Goal: Information Seeking & Learning: Learn about a topic

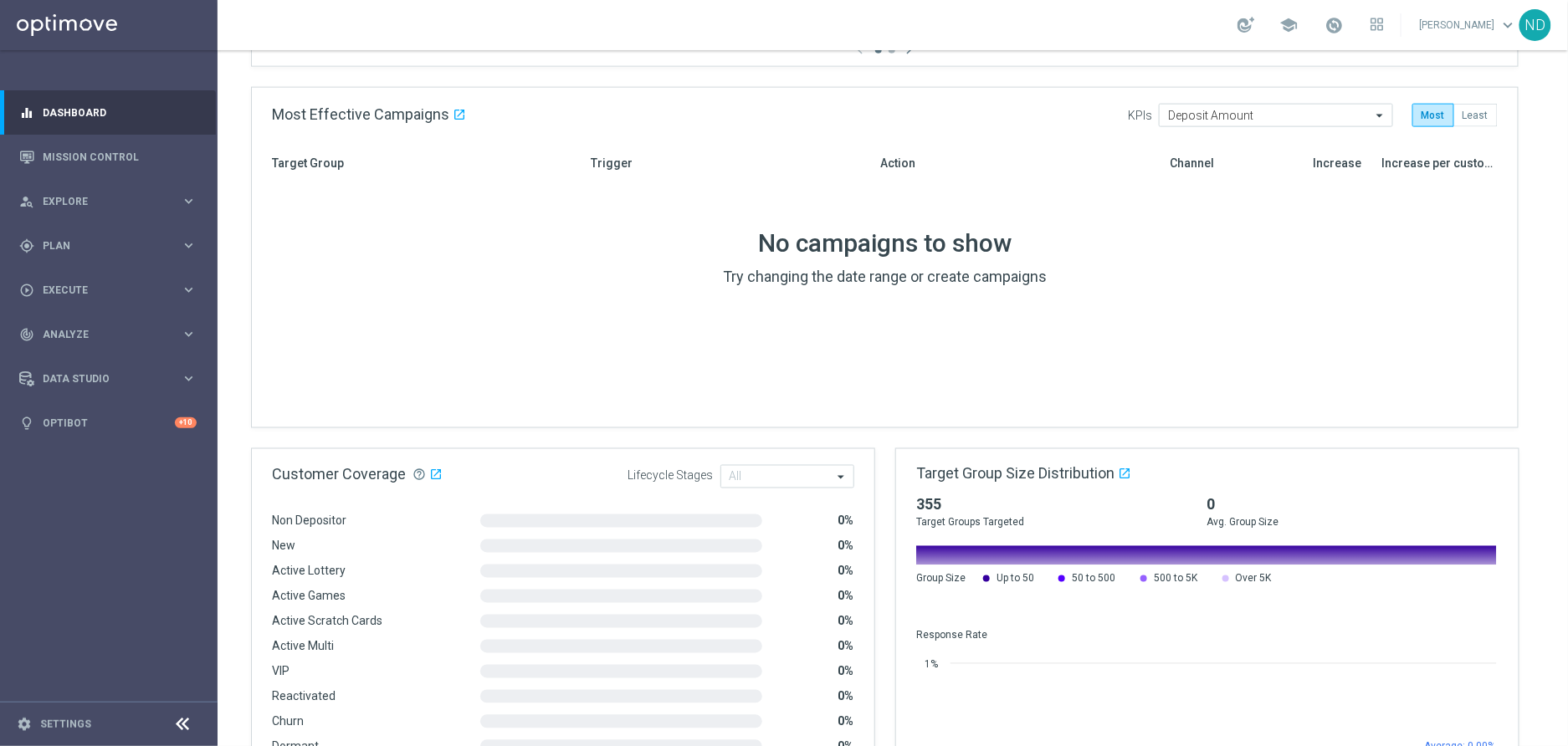
scroll to position [74, 0]
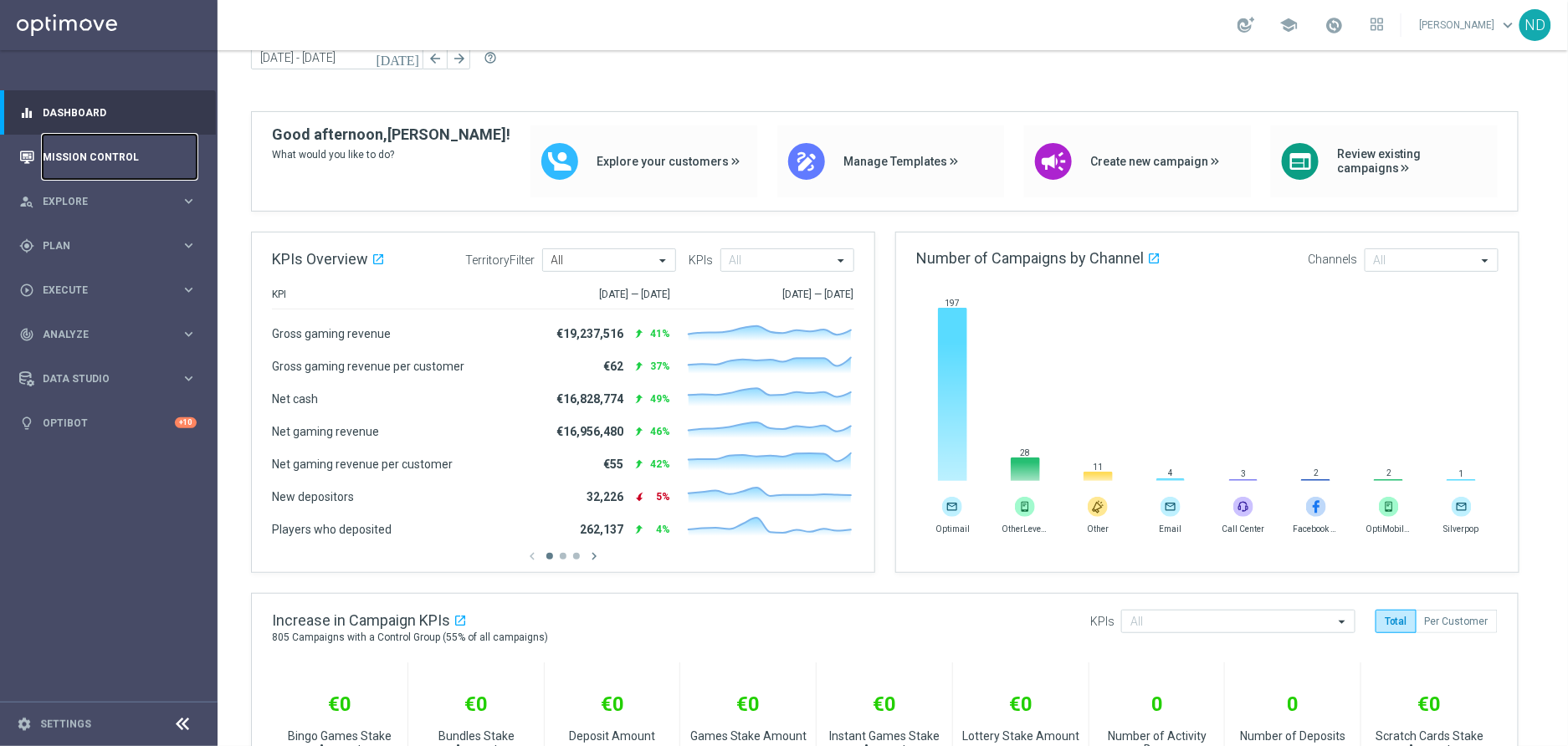
click at [88, 156] on link "Mission Control" at bounding box center [120, 157] width 154 height 45
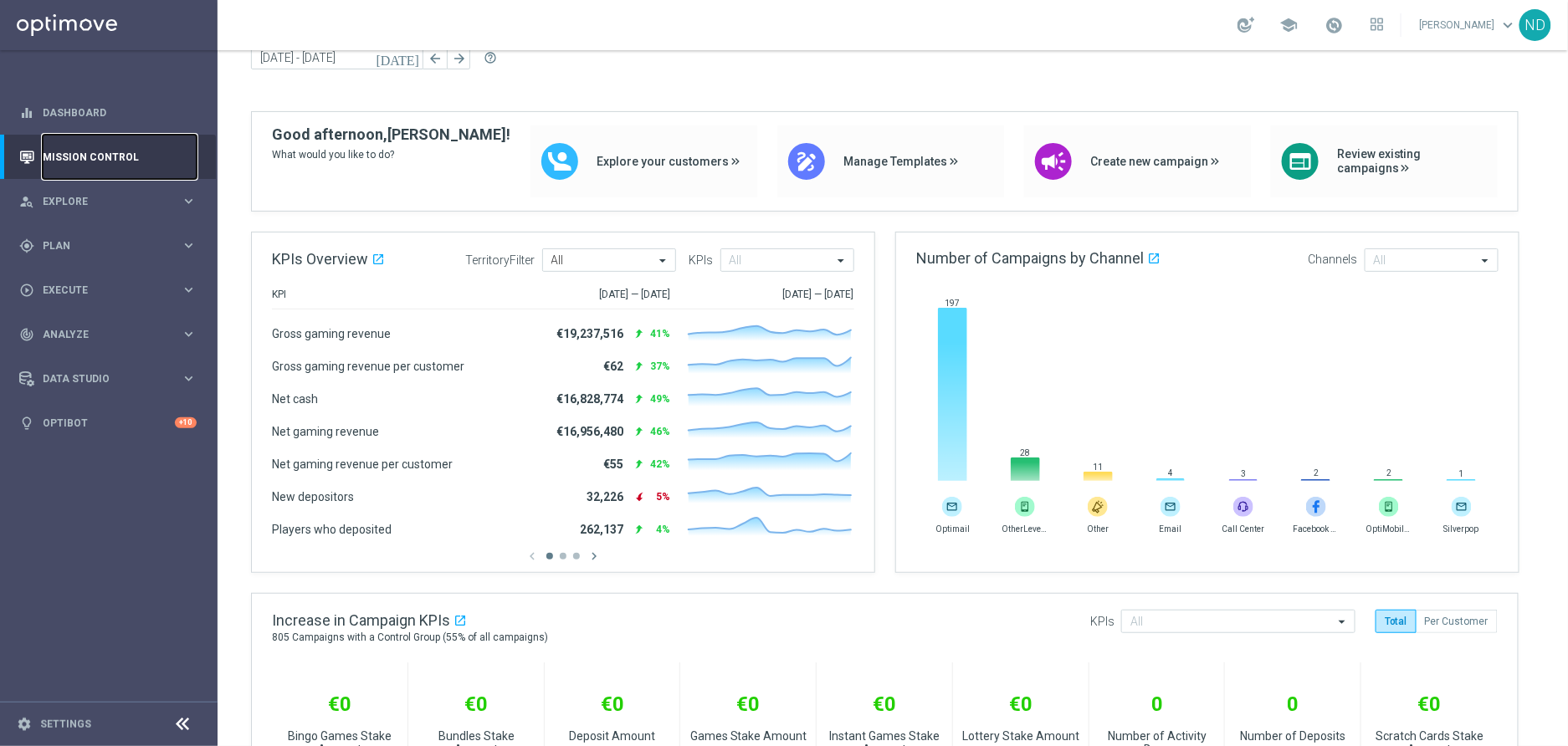
scroll to position [0, 0]
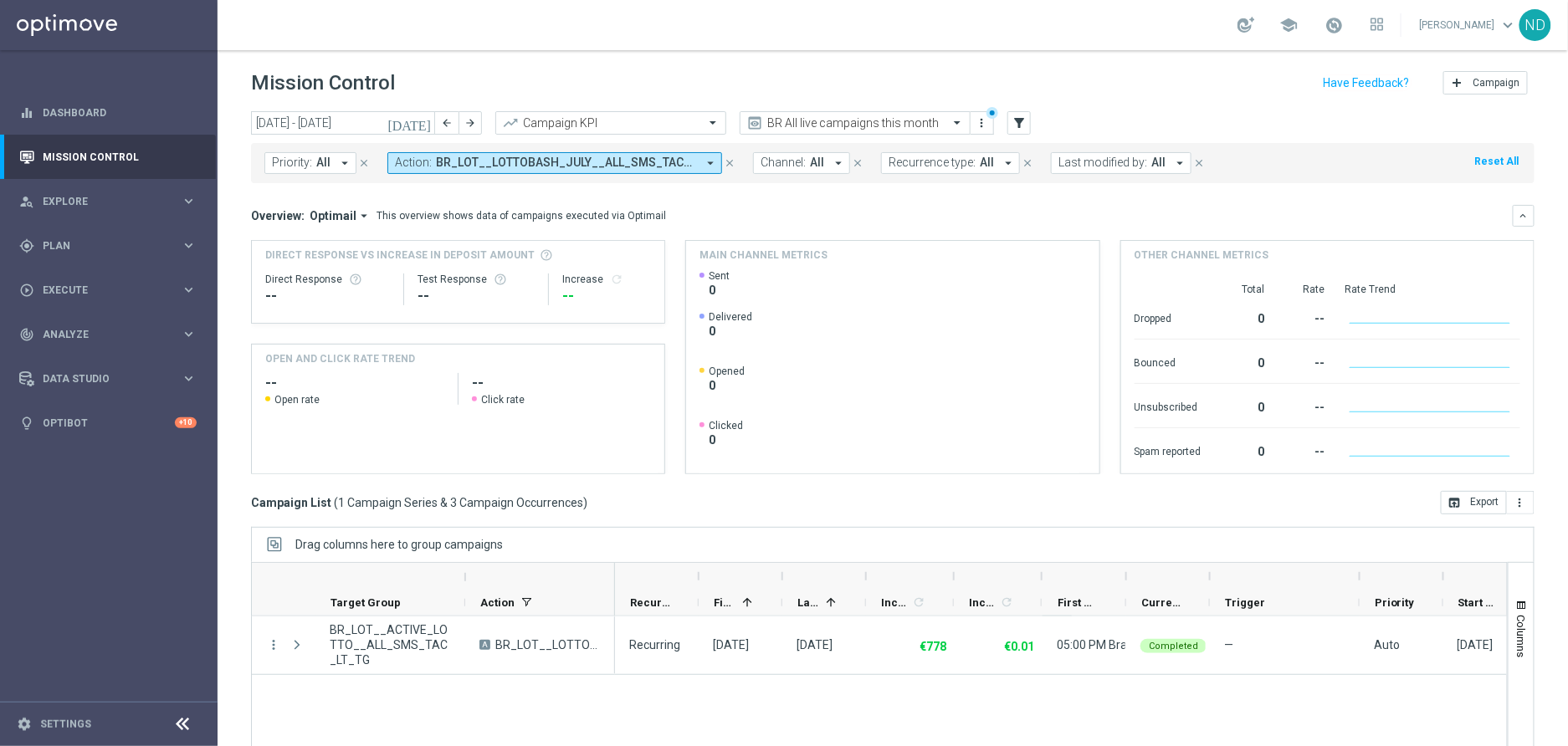
click at [704, 161] on icon "arrow_drop_down" at bounding box center [711, 164] width 15 height 15
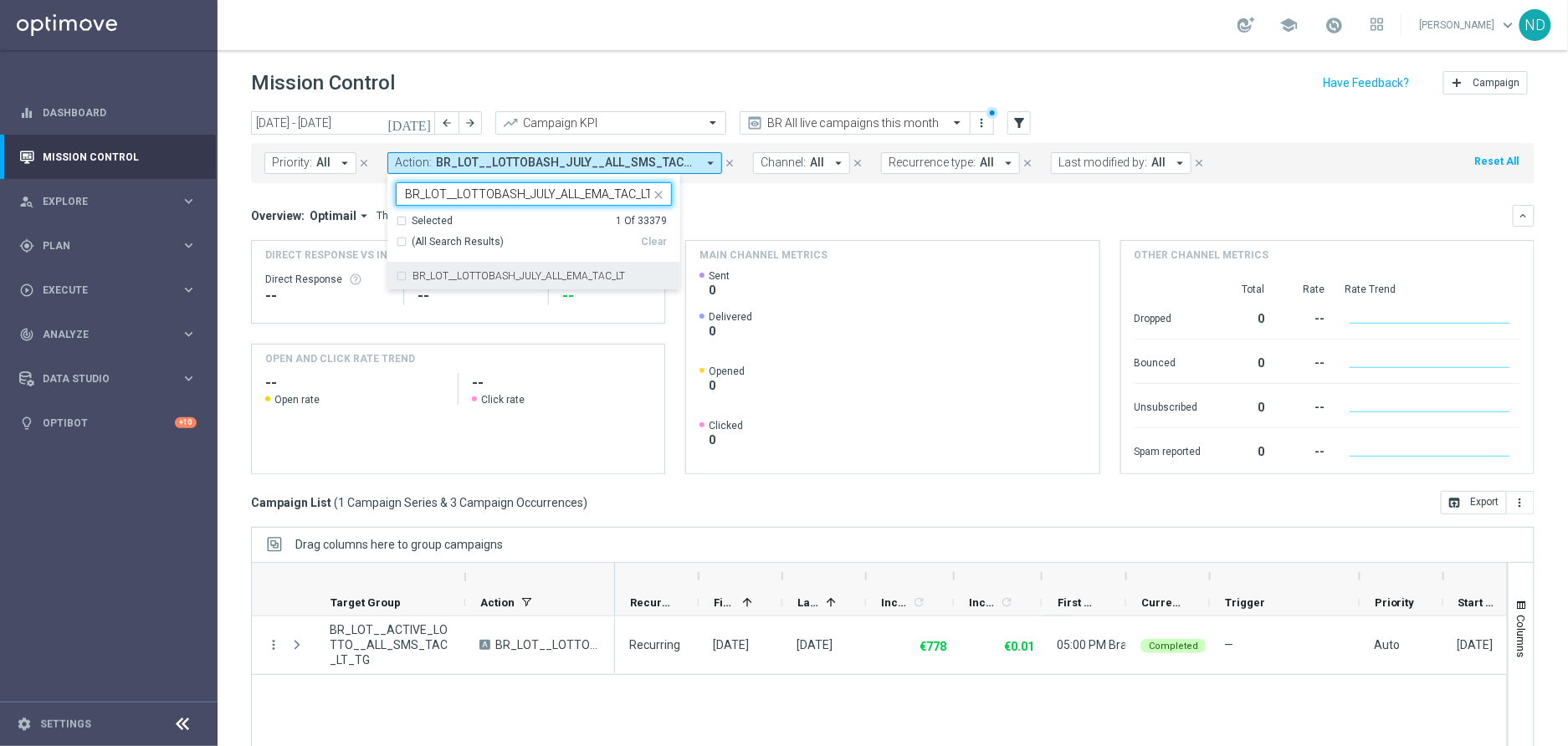
click at [402, 276] on div "BR_LOT__LOTTOBASH_JULY_ALL_EMA_TAC_LT" at bounding box center [534, 276] width 276 height 27
type input "BR_LOT__LOTTOBASH_JULY_ALL_EMA_TAC_LT"
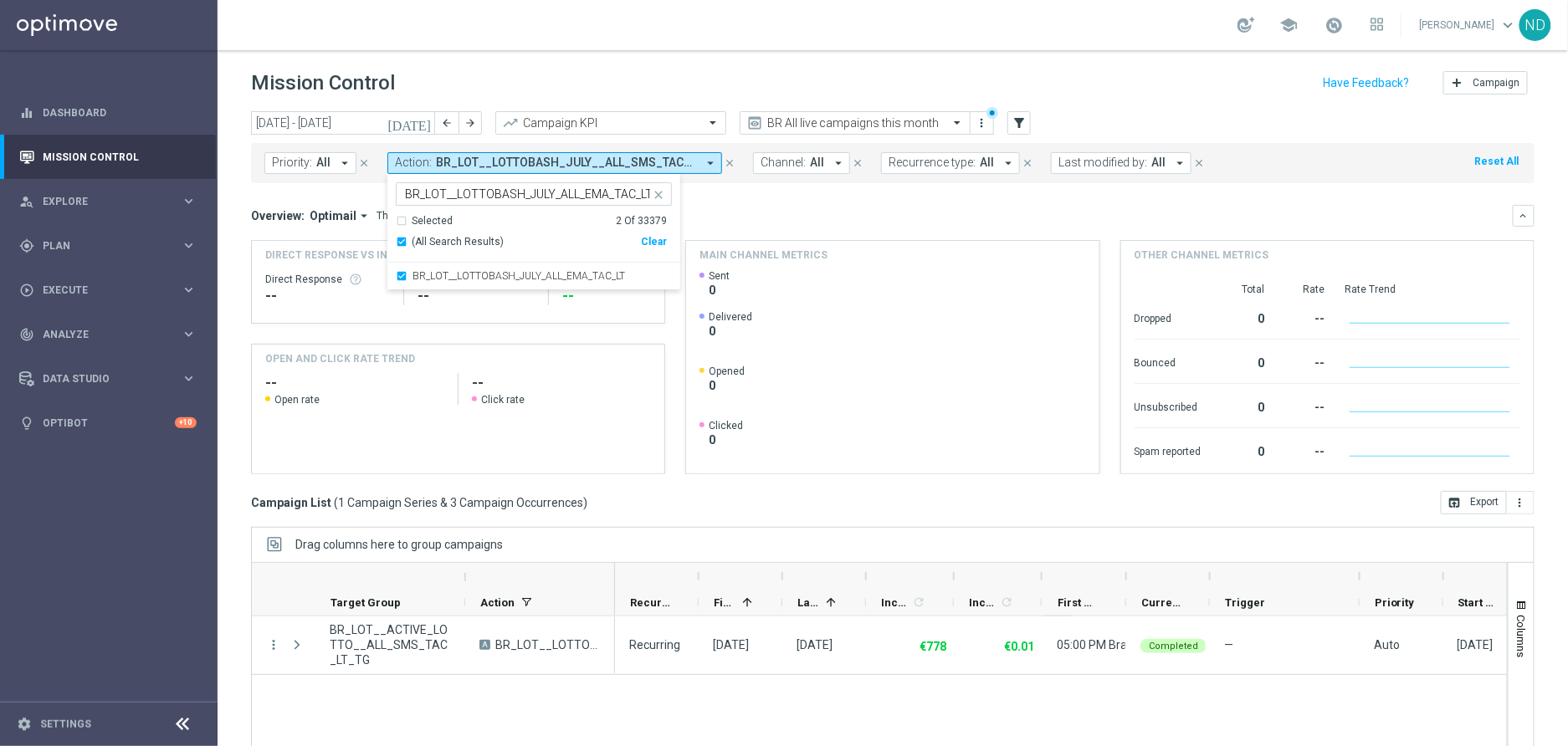
click at [786, 210] on div "Overview: Optimail arrow_drop_down This overview shows data of campaigns execut…" at bounding box center [882, 216] width 1262 height 15
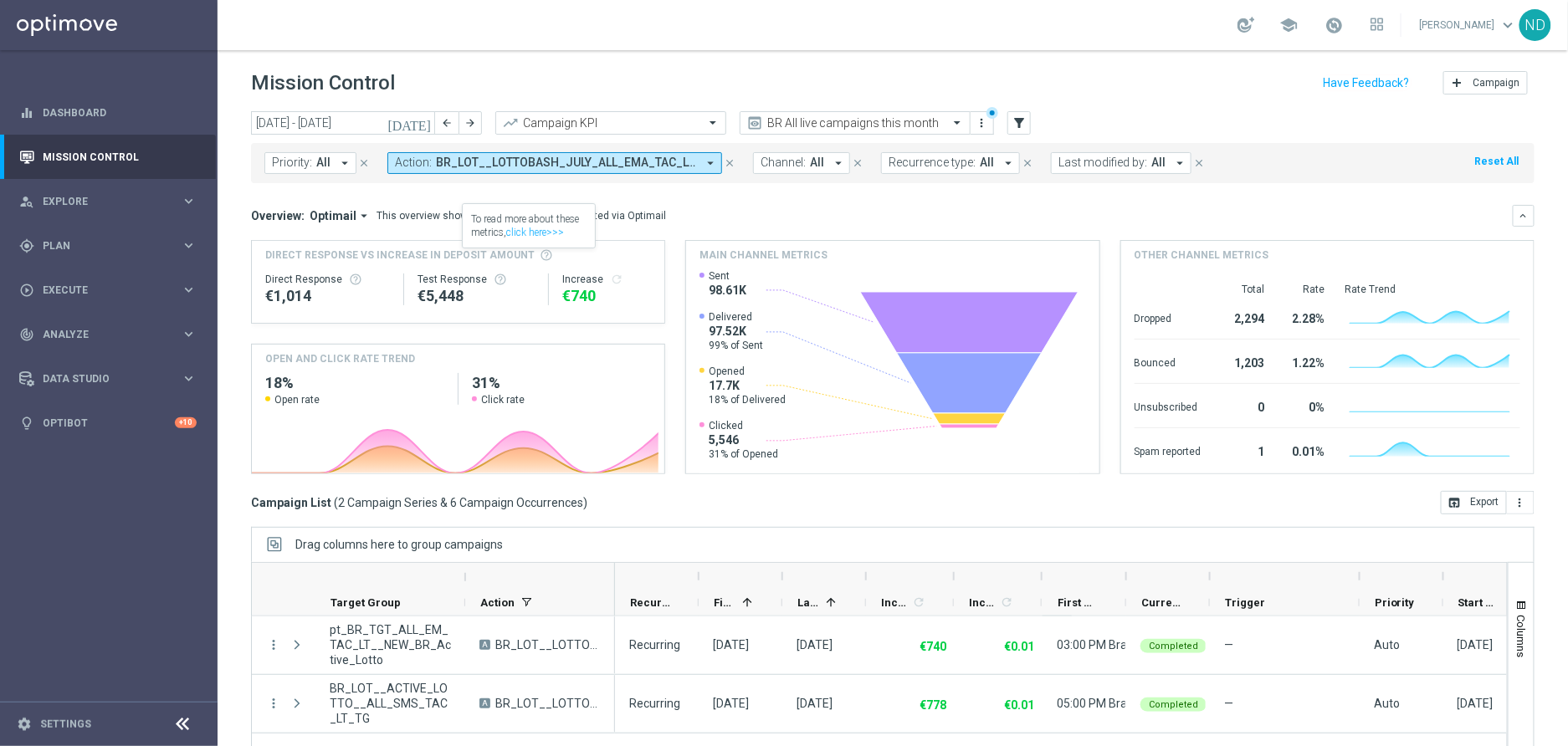
click at [696, 165] on button "Action: BR_LOT__LOTTOBASH_JULY_ALL_EMA_TAC_LT, BR_LOT__LOTTOBASH_JULY__ALL_SMS_…" at bounding box center [555, 163] width 335 height 22
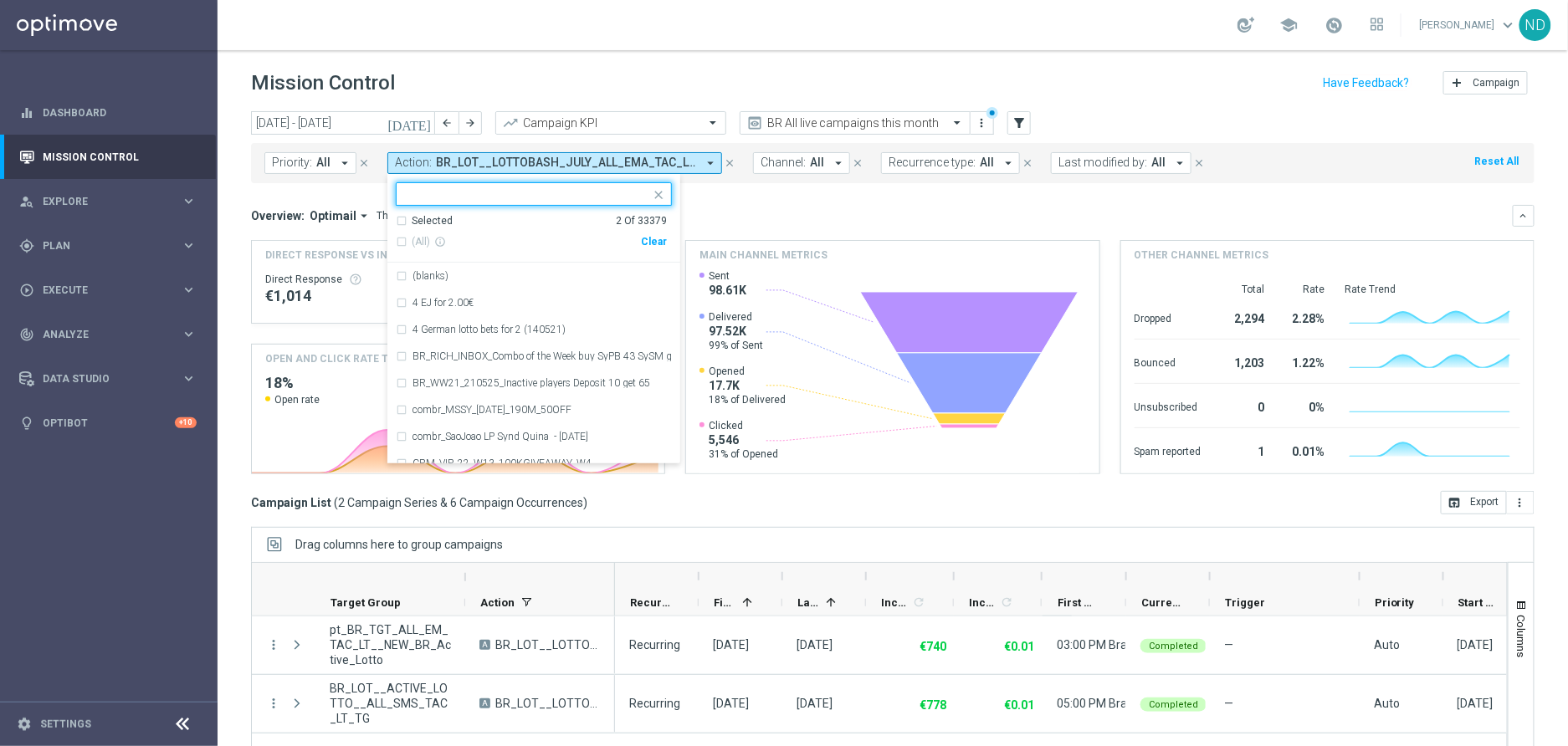
click at [402, 221] on div "Selected 2 Of 33379" at bounding box center [531, 221] width 271 height 14
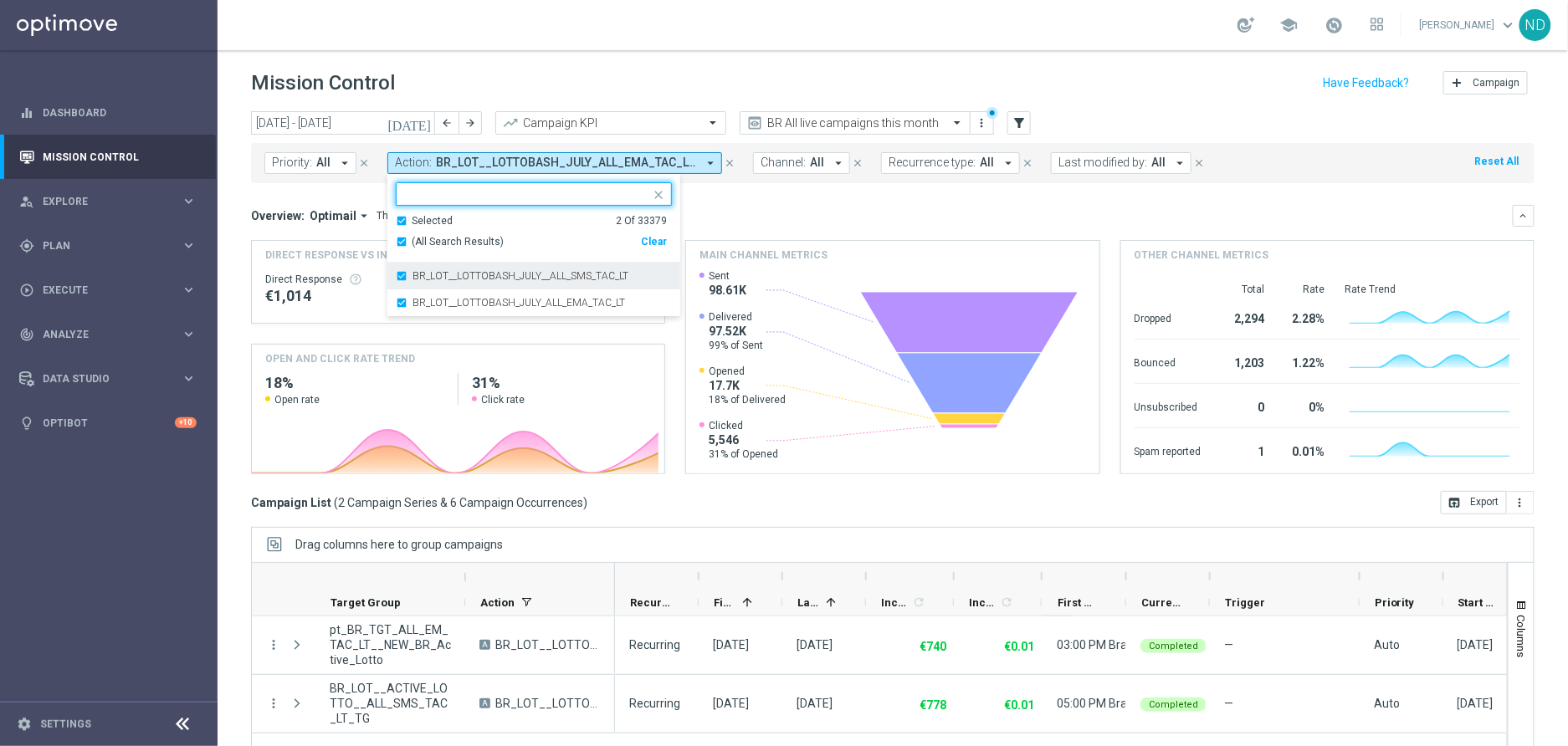
click at [399, 279] on div "BR_LOT__LOTTOBASH_JULY__ALL_SMS_TAC_LT" at bounding box center [534, 276] width 276 height 27
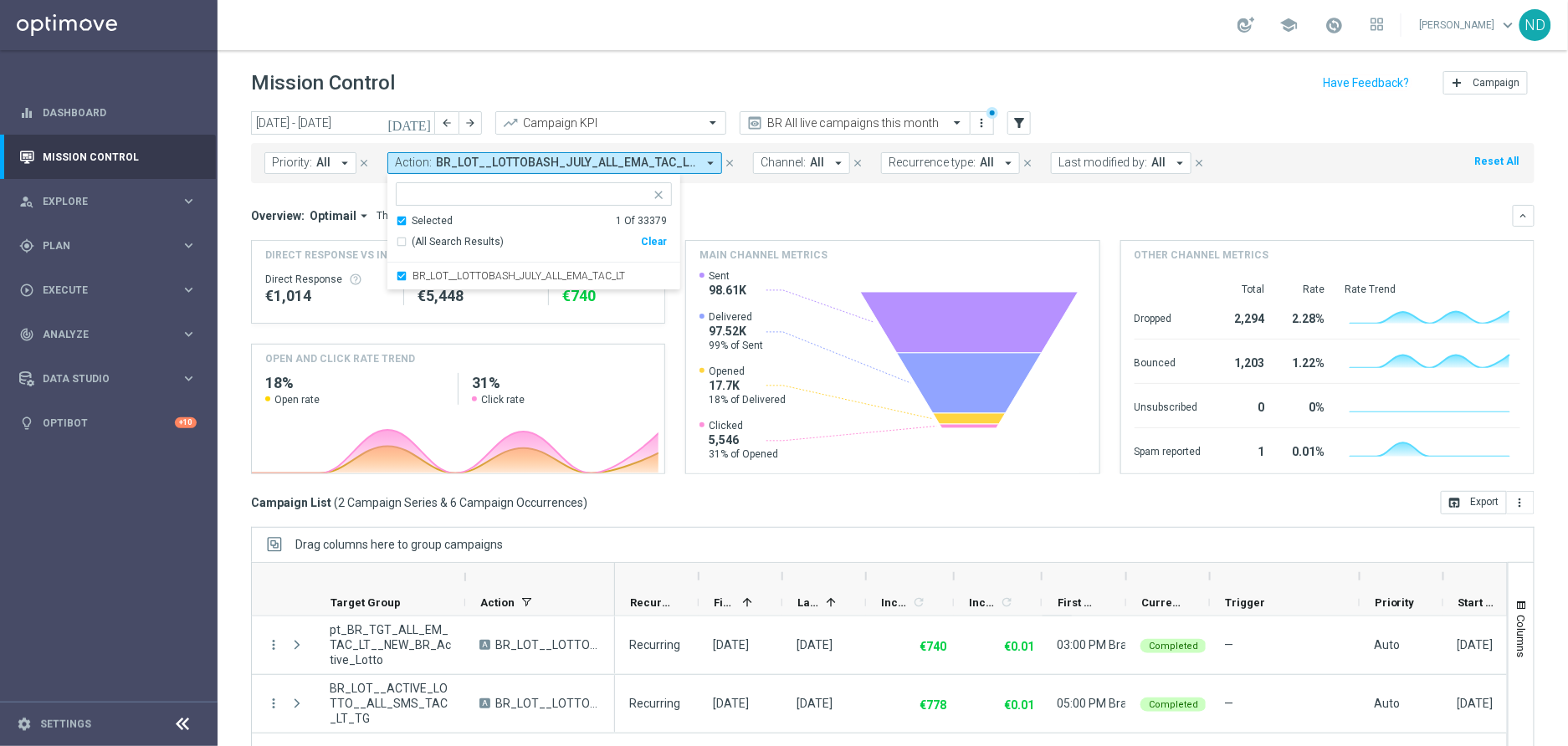
click at [227, 209] on div "today 11 Aug 2025 - 17 Aug 2025 arrow_back arrow_forward Campaign KPI trending_…" at bounding box center [892, 422] width 1350 height 620
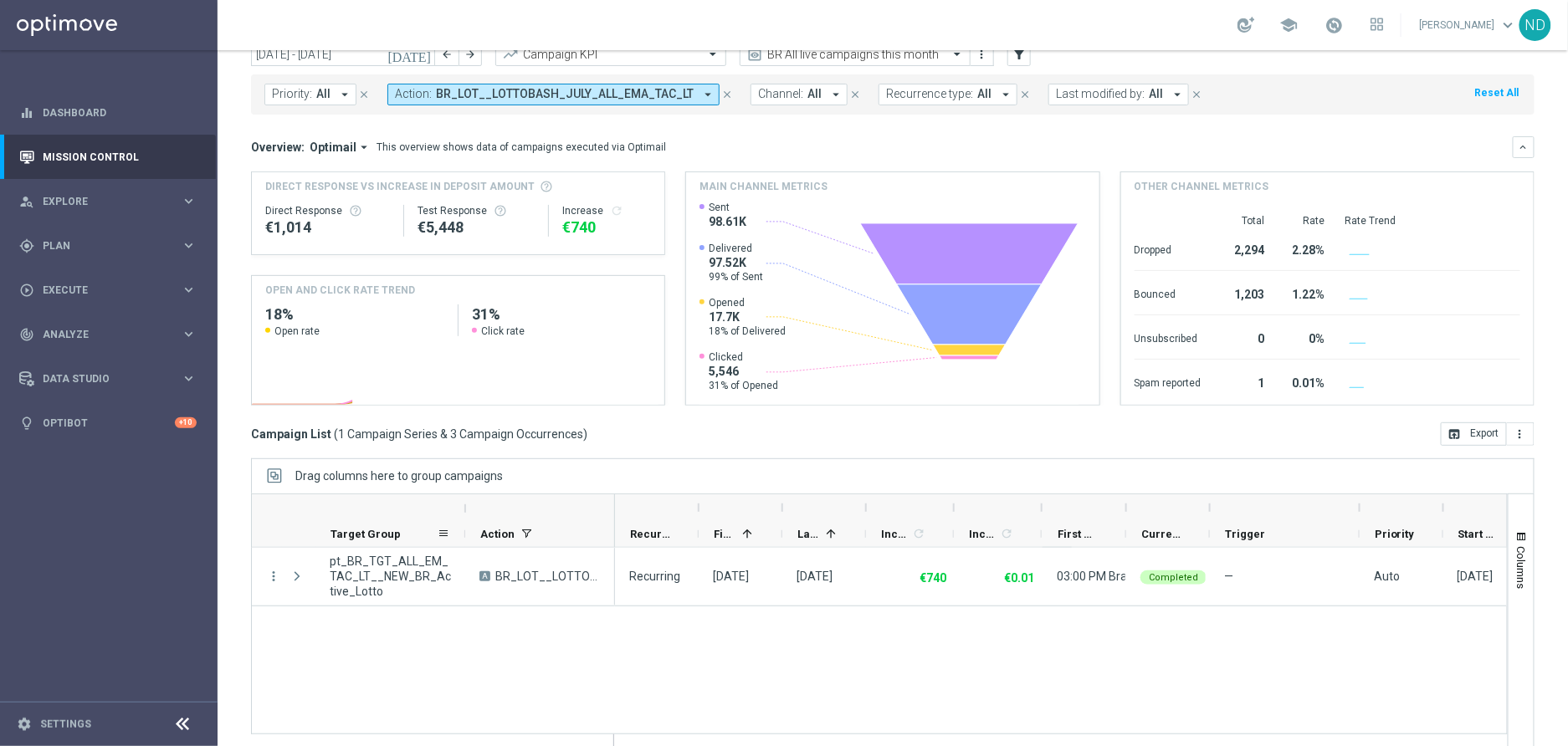
scroll to position [91, 0]
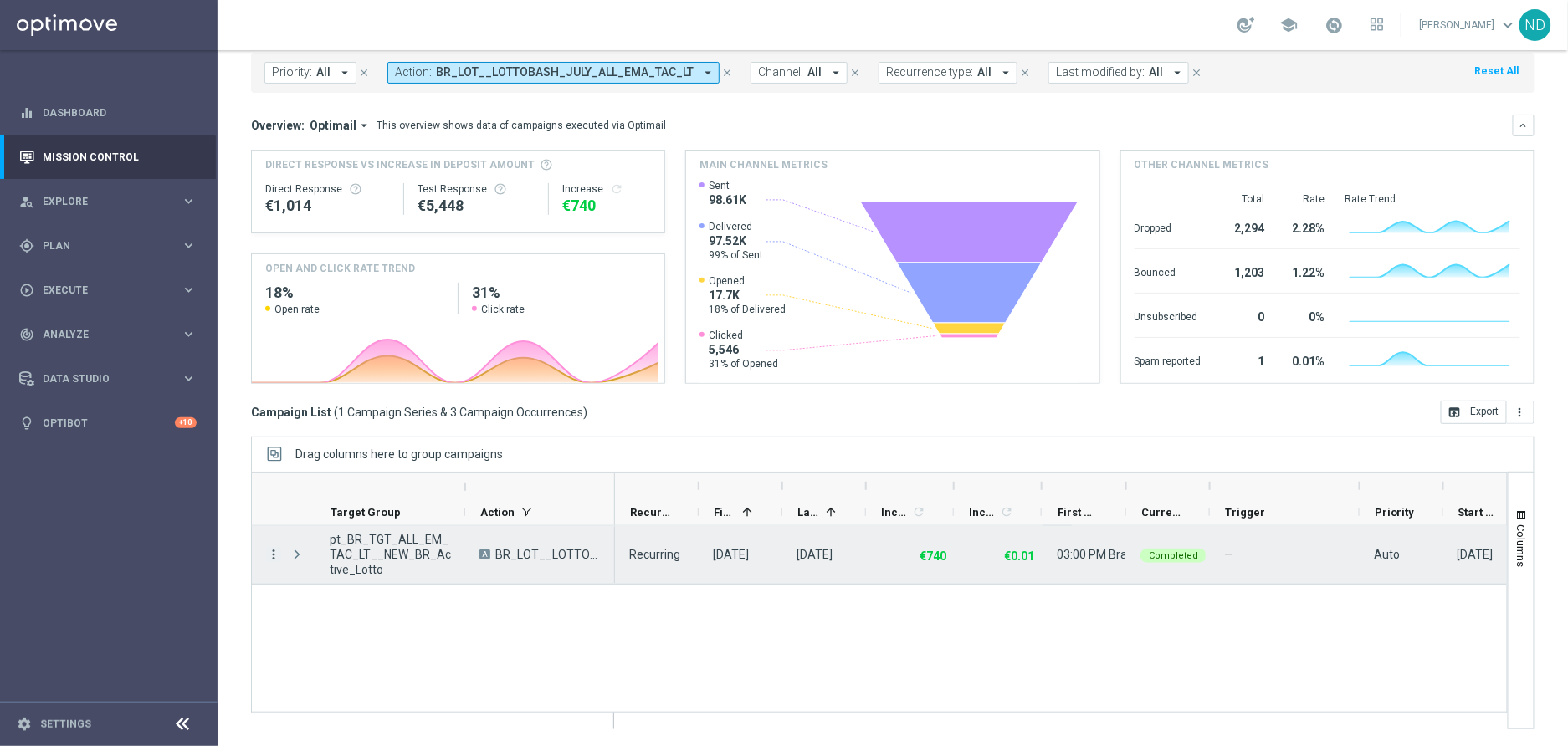
click at [275, 558] on icon "more_vert" at bounding box center [274, 555] width 15 height 15
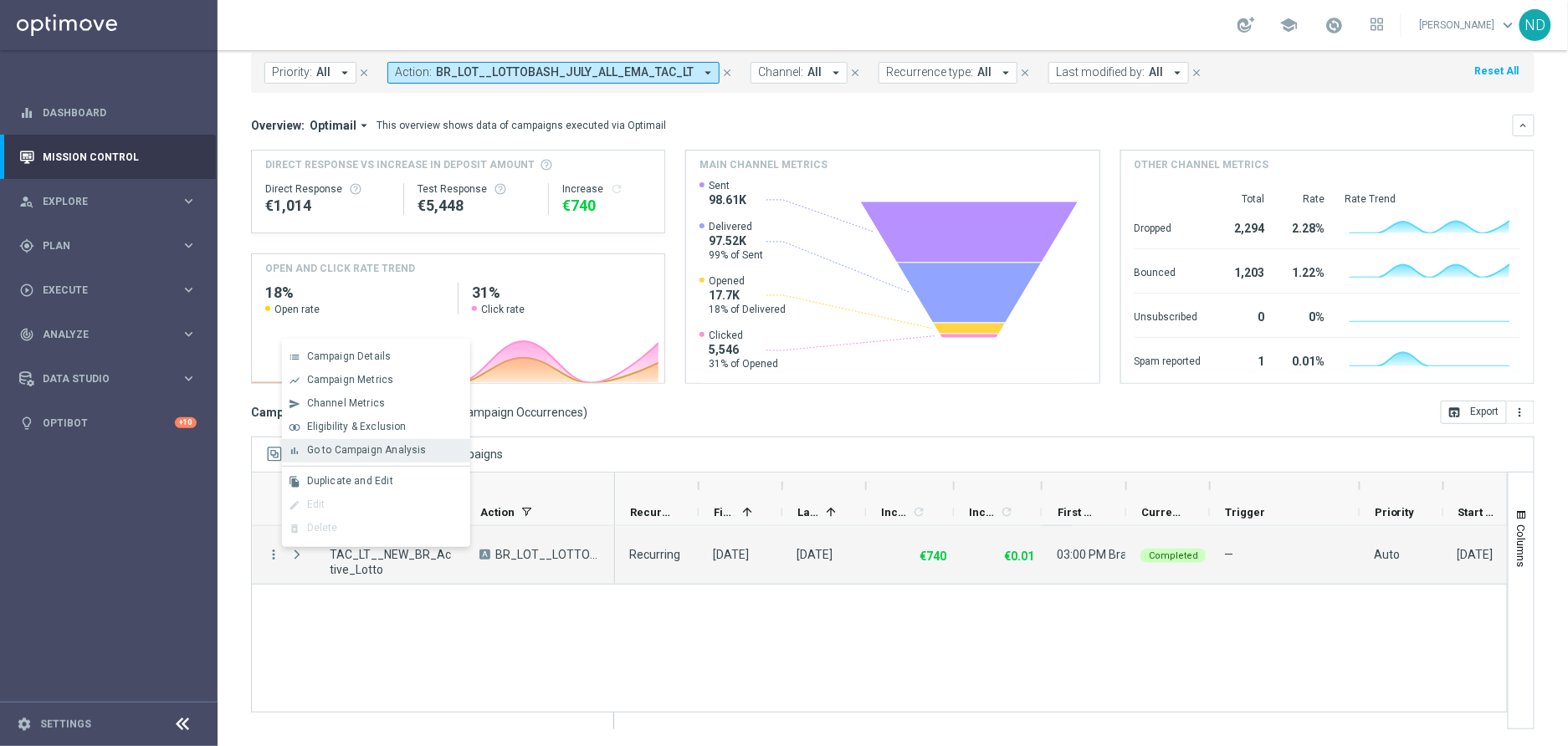
click at [402, 454] on span "Go to Campaign Analysis" at bounding box center [367, 450] width 120 height 11
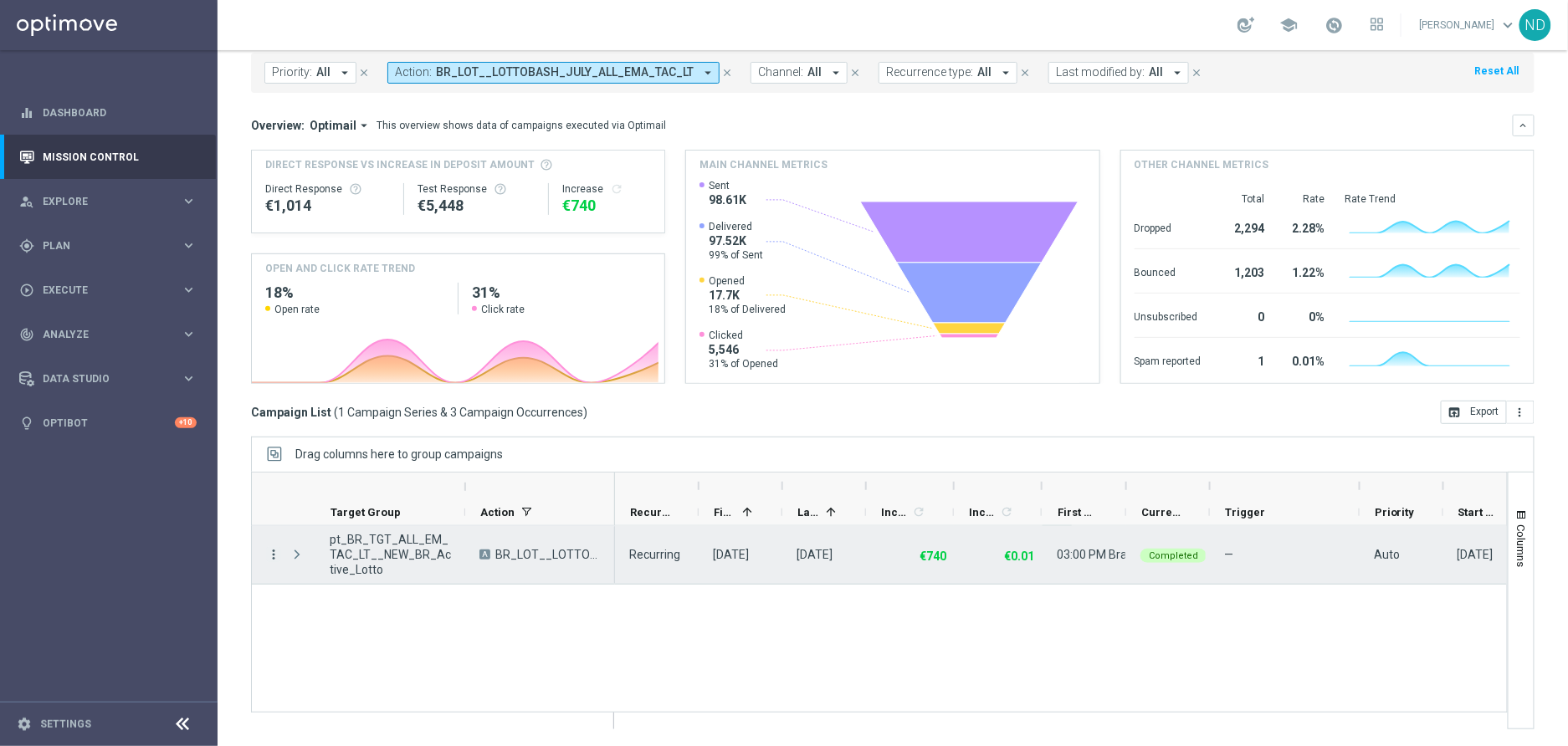
click at [275, 555] on icon "more_vert" at bounding box center [274, 555] width 15 height 15
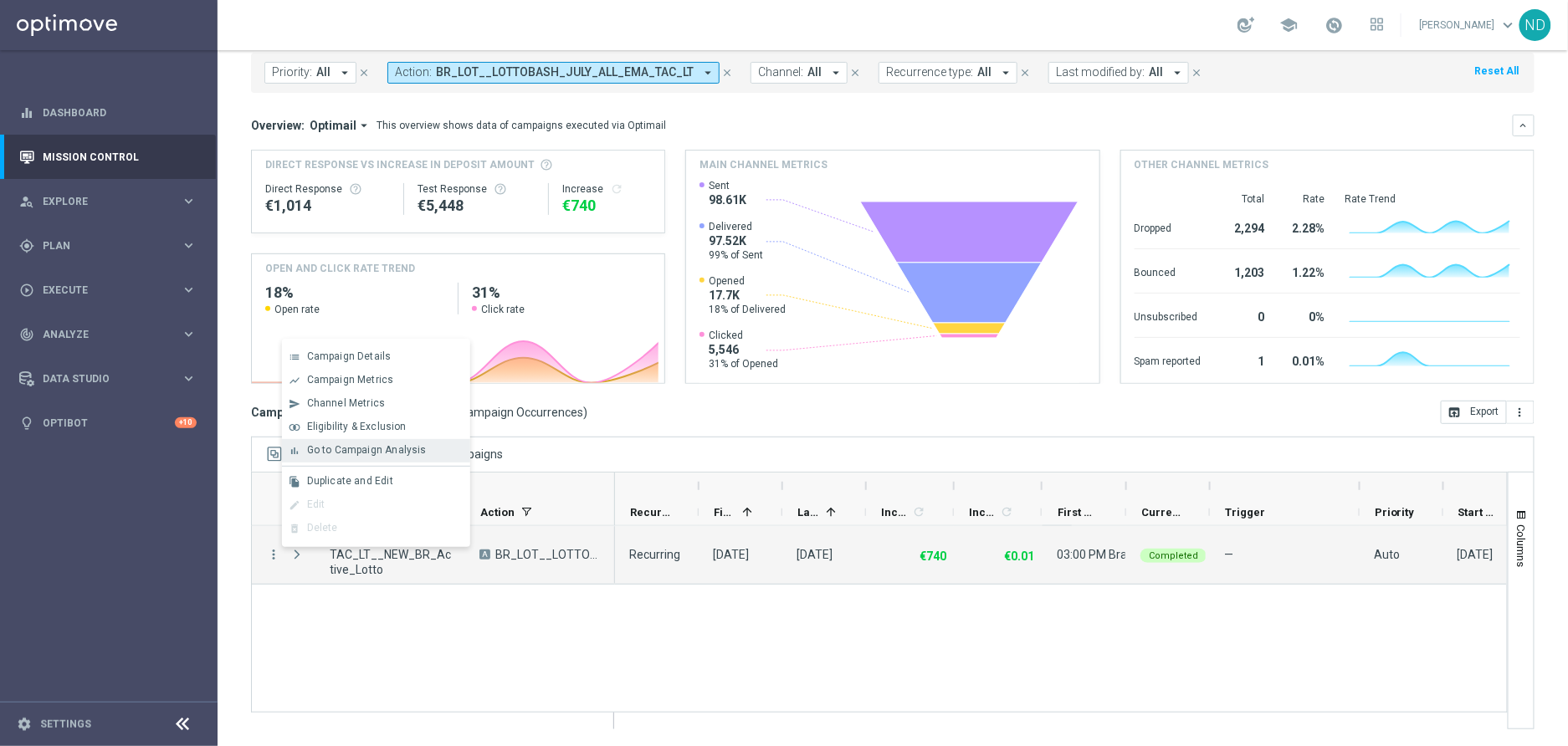
click at [381, 449] on span "Go to Campaign Analysis" at bounding box center [367, 450] width 120 height 11
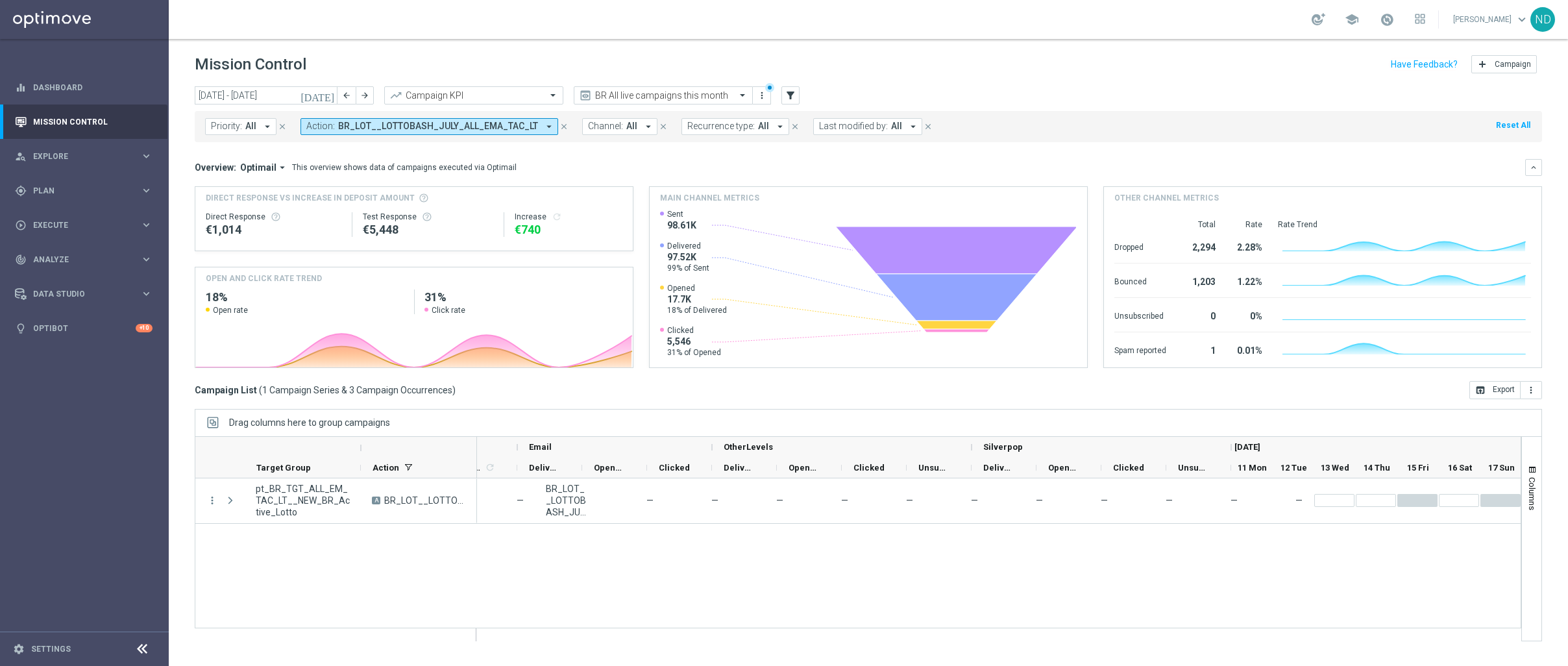
scroll to position [0, 1468]
click at [1216, 494] on span "Columns" at bounding box center [1533, 493] width 10 height 33
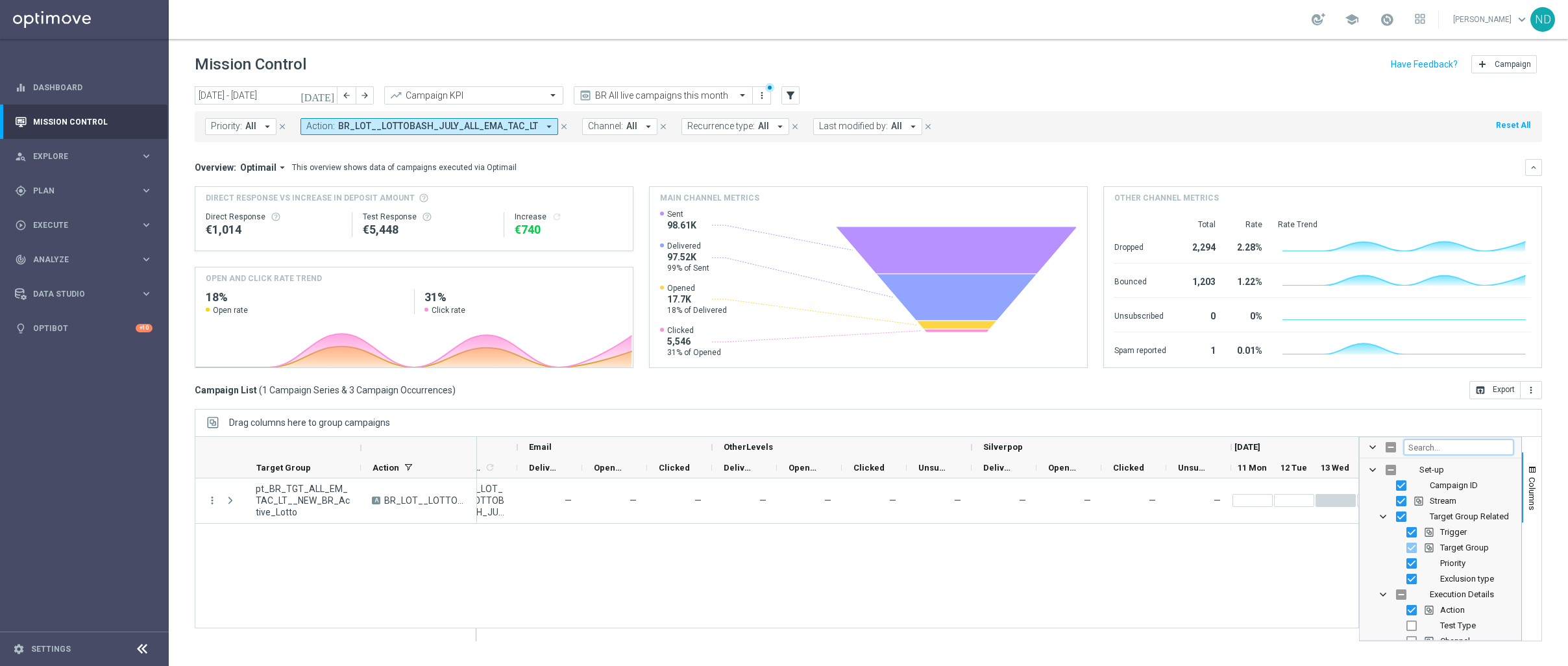
click at [1216, 444] on input "Filter Columns Input" at bounding box center [1459, 447] width 110 height 16
type input "optimail"
click at [1216, 503] on input "Press SPACE to toggle visibility (hidden)" at bounding box center [1411, 501] width 10 height 10
checkbox input "true"
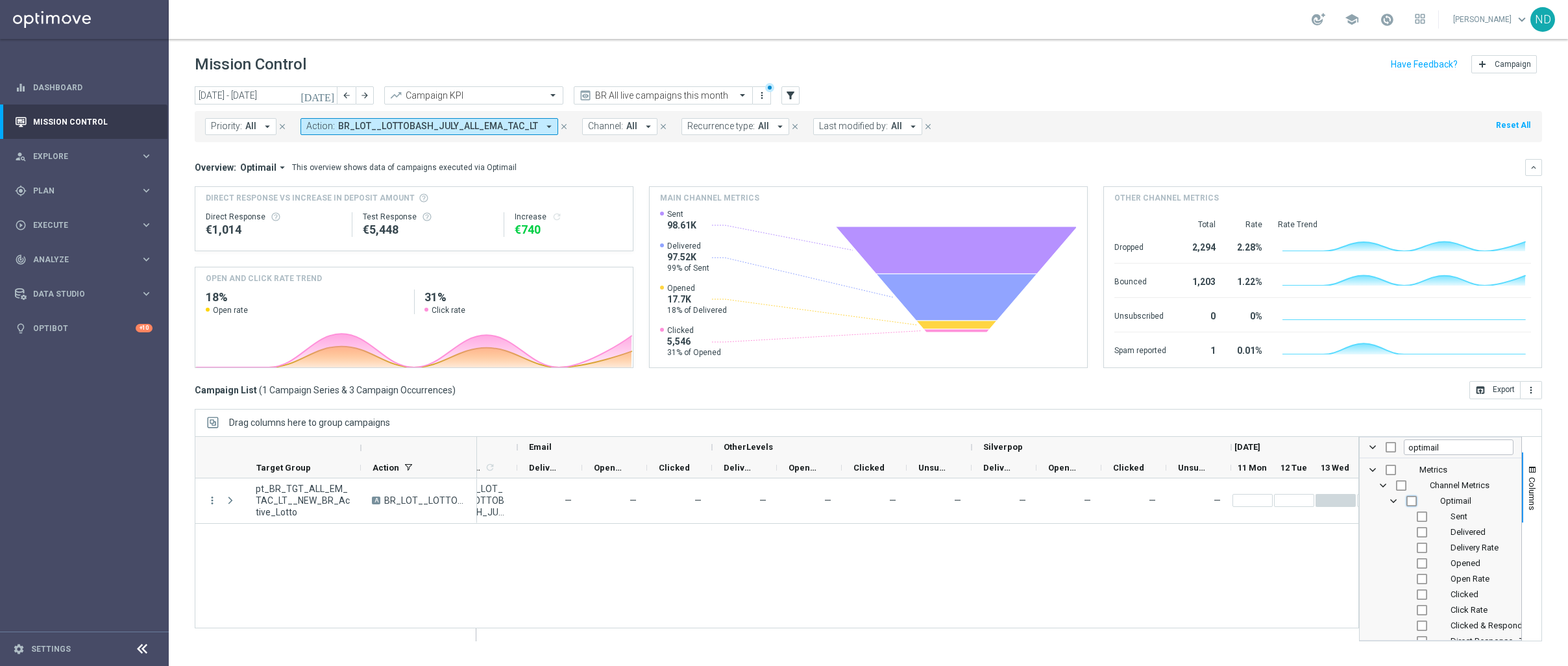
checkbox input "true"
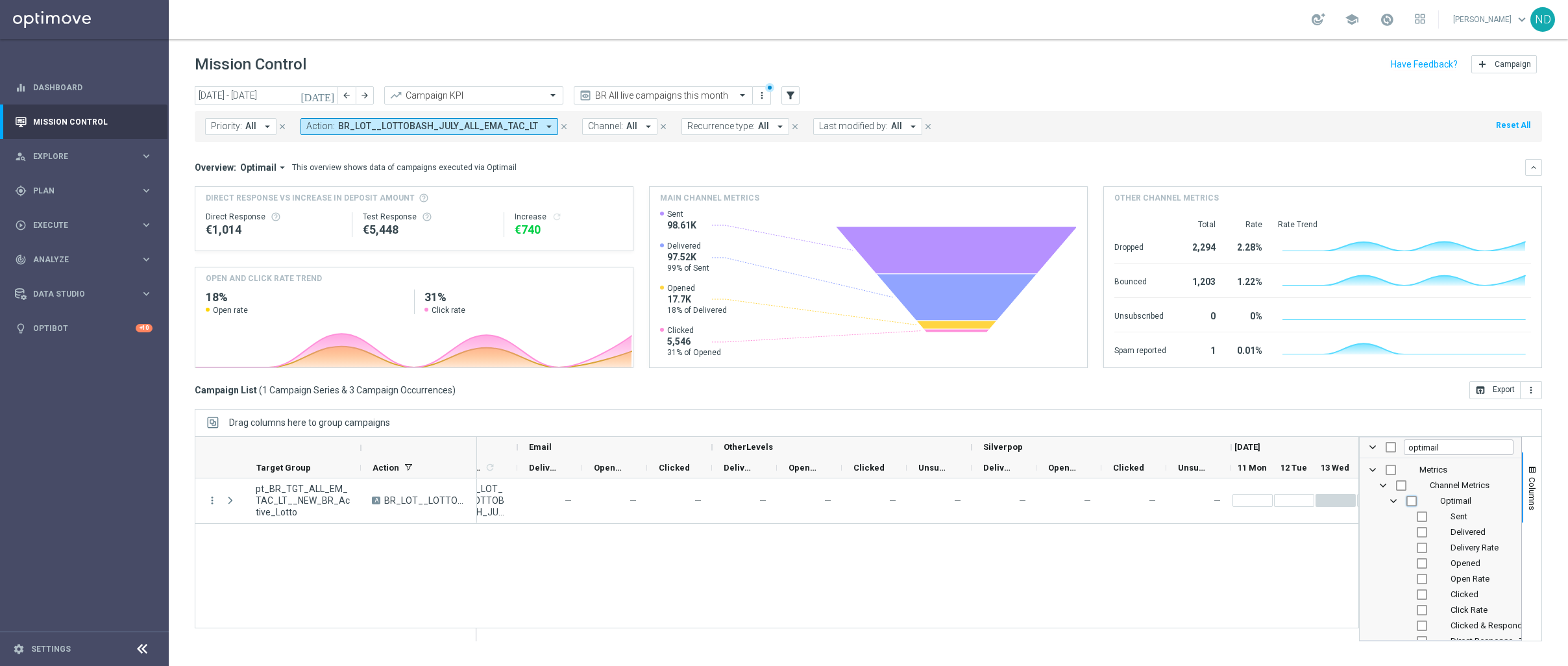
checkbox input "true"
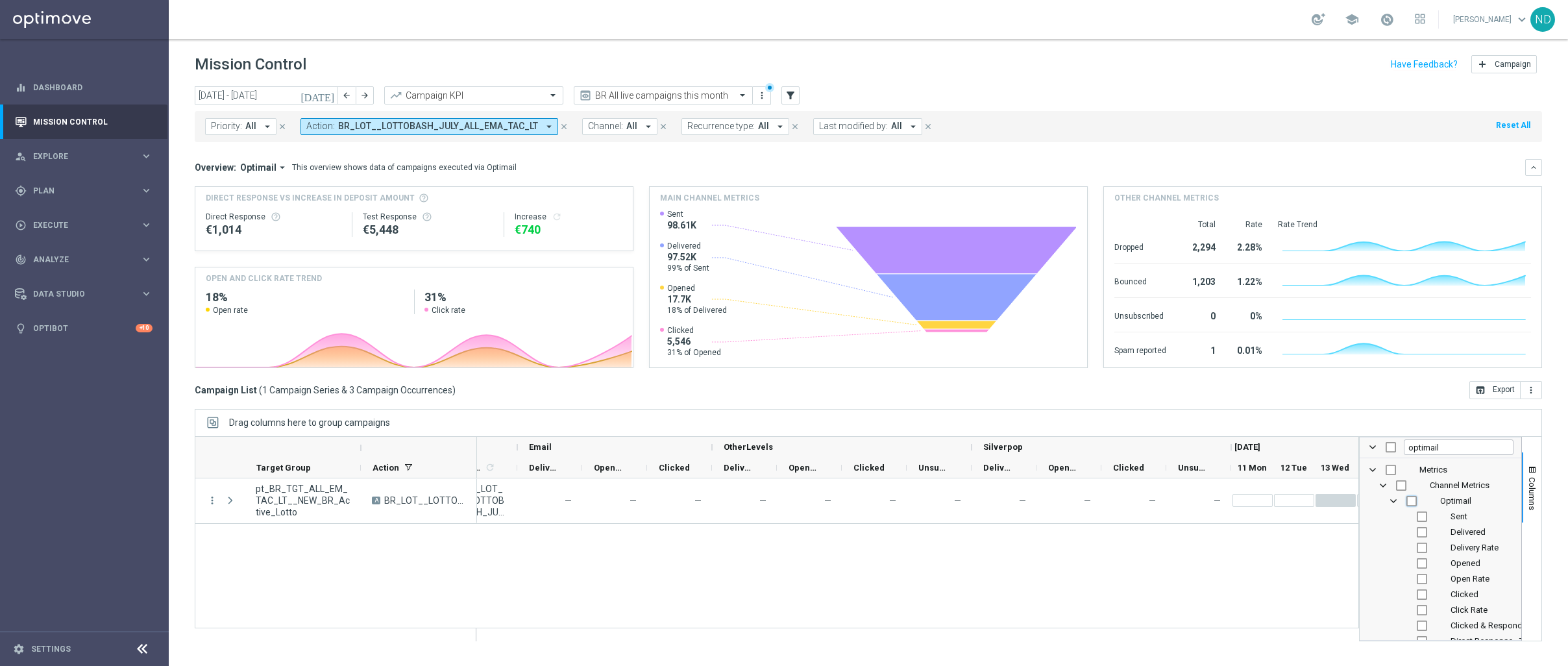
checkbox input "true"
click at [1216, 492] on span "Columns" at bounding box center [1533, 493] width 10 height 33
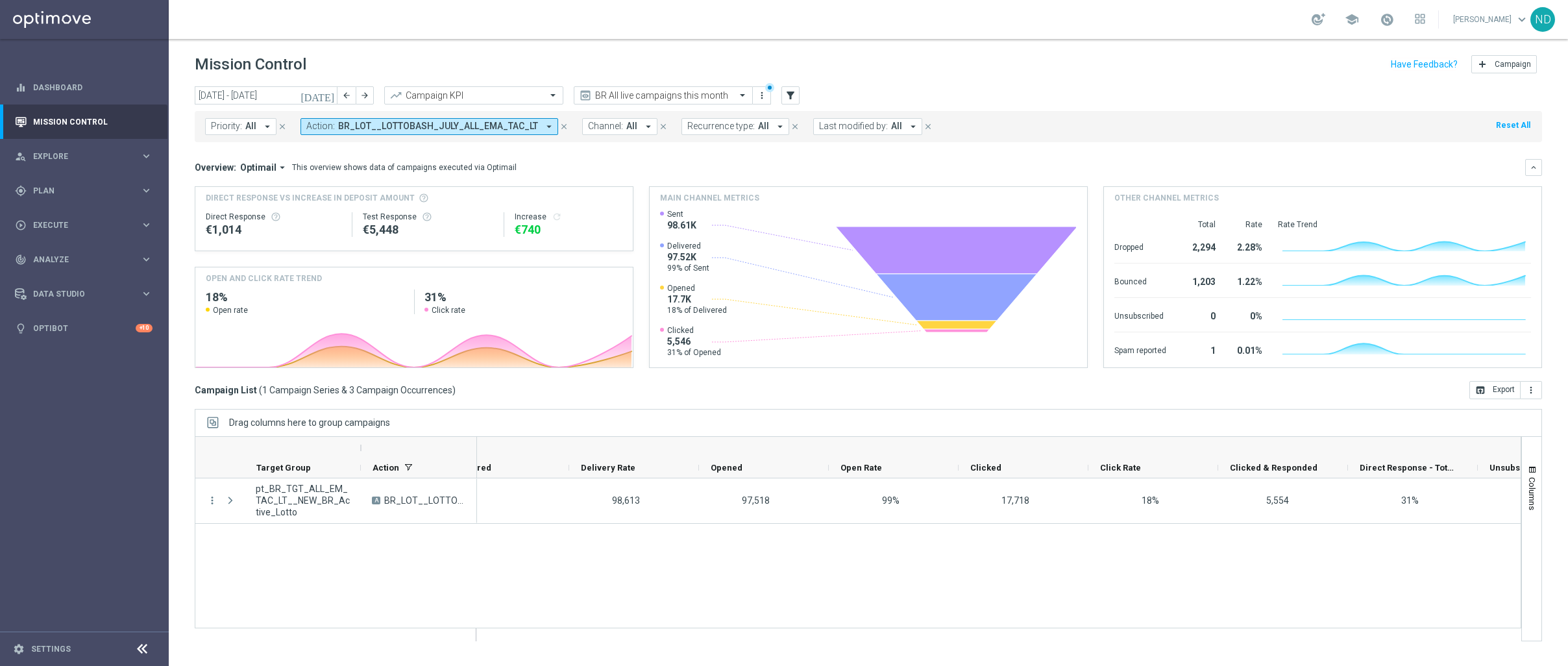
scroll to position [0, 2394]
click at [533, 128] on button "Action: BR_LOT__LOTTOBASH_JULY_ALL_EMA_TAC_LT arrow_drop_down" at bounding box center [429, 126] width 258 height 17
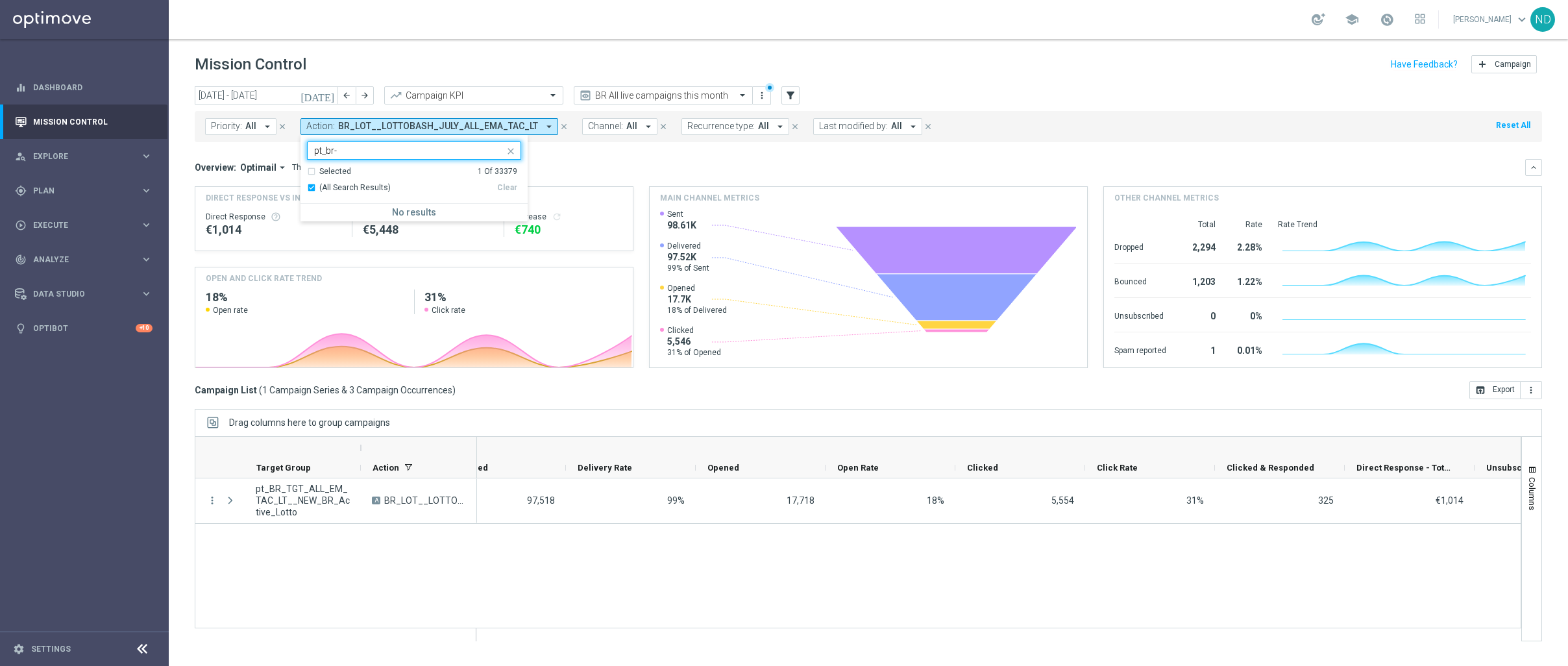
type input "pt_br-t"
click at [821, 94] on div "today 11 Aug 2025 - 17 Aug 2025 arrow_back arrow_forward Campaign KPI trending_…" at bounding box center [868, 96] width 1347 height 19
click at [798, 93] on button "filter_alt" at bounding box center [791, 95] width 18 height 18
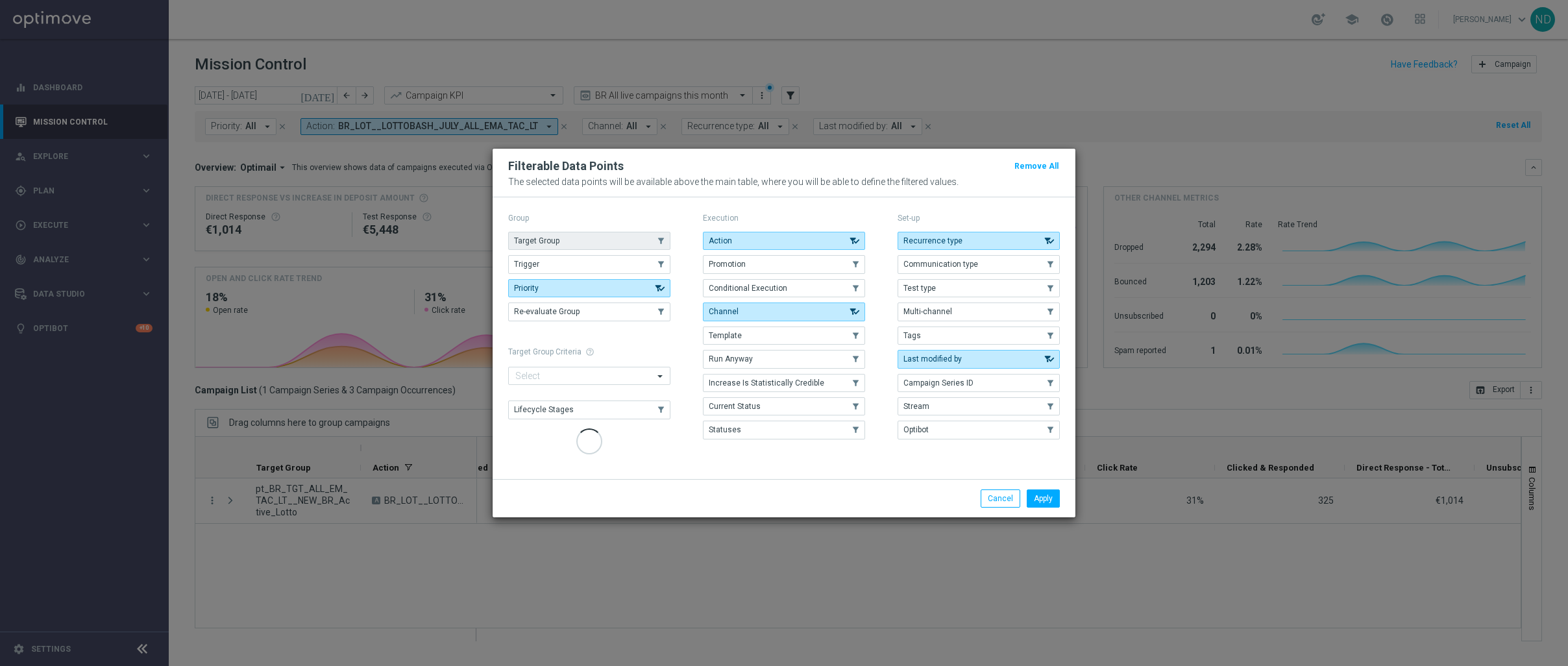
click at [599, 241] on button "Target Group" at bounding box center [589, 241] width 162 height 18
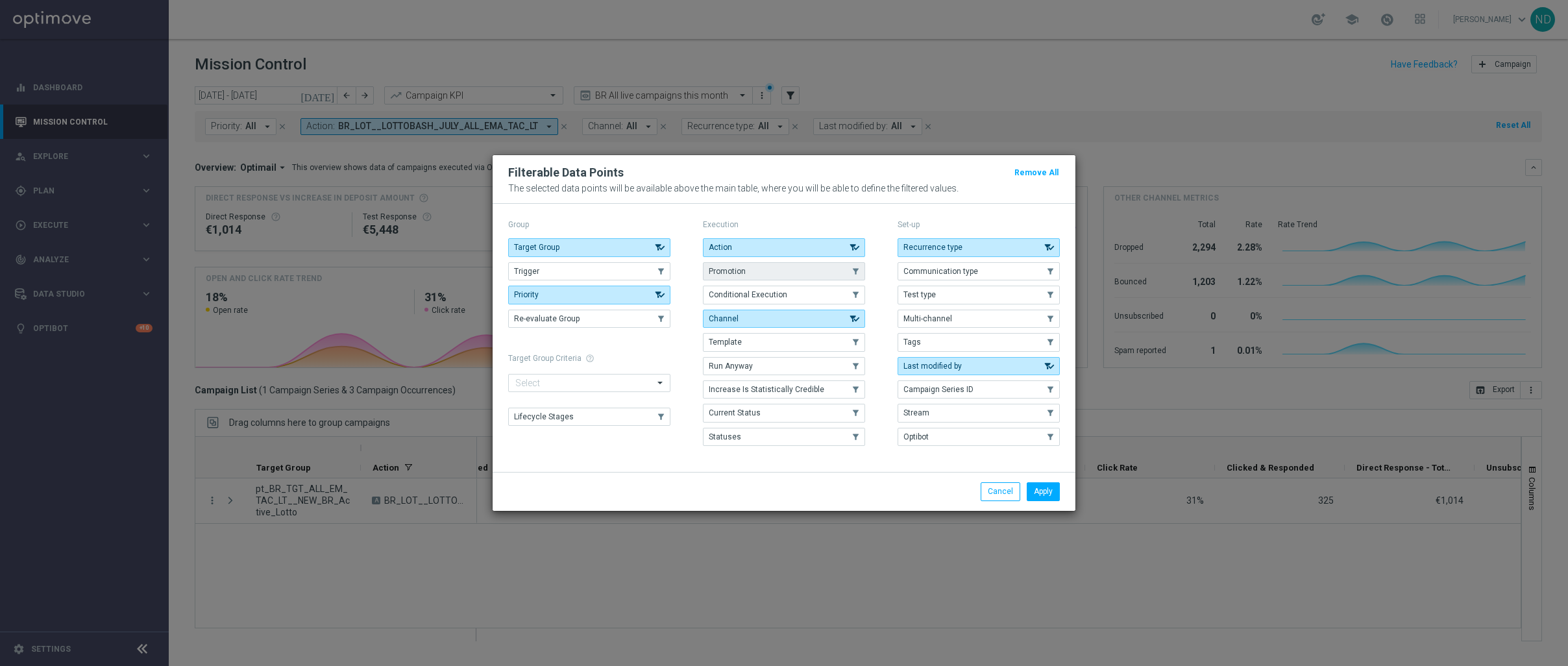
click at [572, 238] on button "Target Group" at bounding box center [589, 247] width 162 height 18
click at [596, 249] on button "Target Group" at bounding box center [589, 247] width 162 height 18
click at [1040, 492] on button "Apply" at bounding box center [1043, 491] width 33 height 18
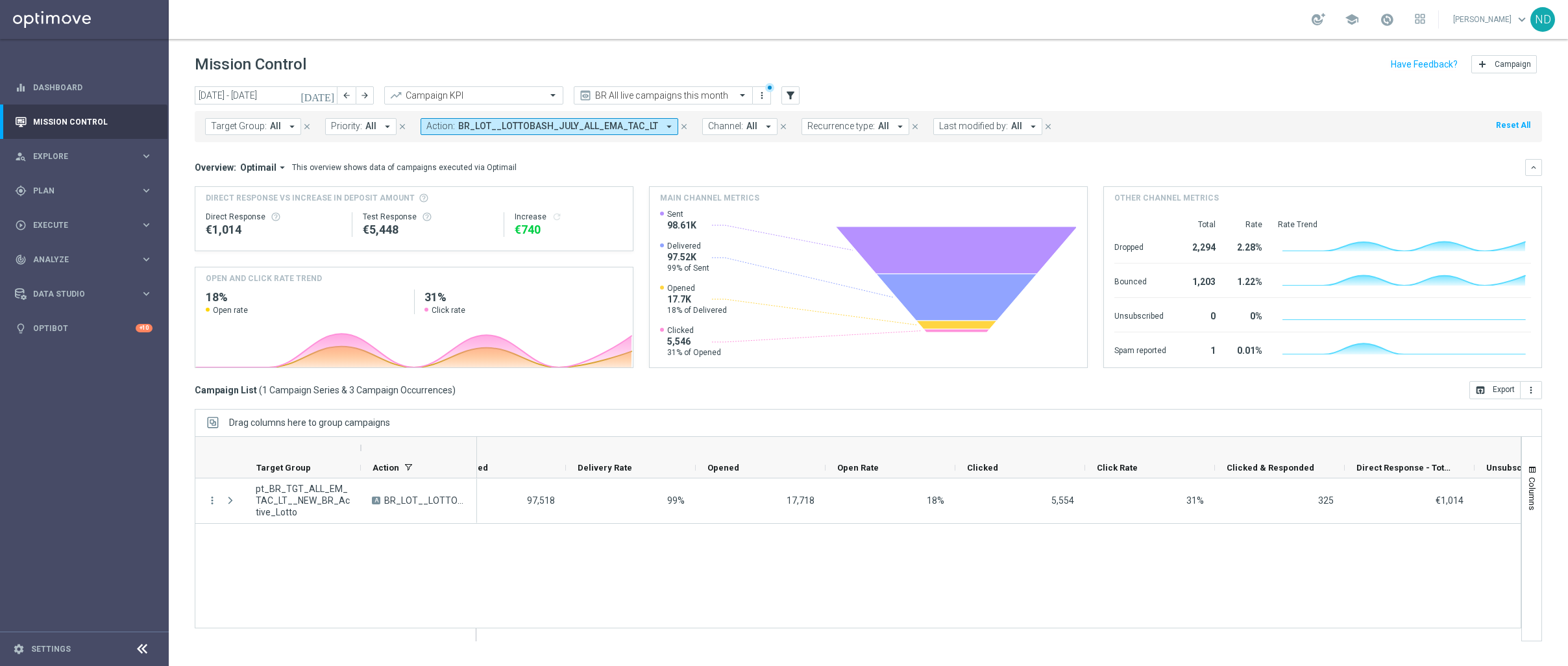
click at [287, 126] on icon "arrow_drop_down" at bounding box center [292, 127] width 12 height 12
type input "pt_br_t&"
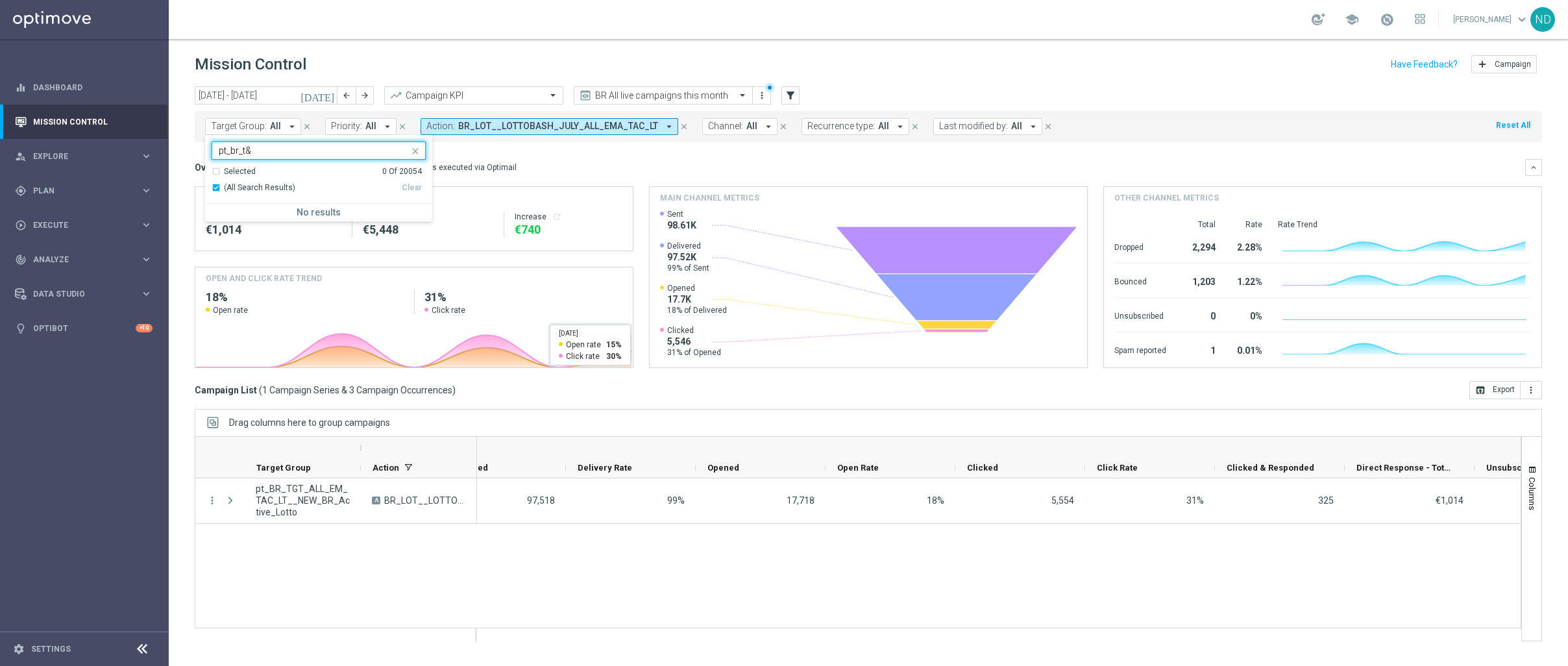
click at [523, 153] on mini-dashboard "Overview: Optimail arrow_drop_down This overview shows data of campaigns execut…" at bounding box center [868, 262] width 1347 height 239
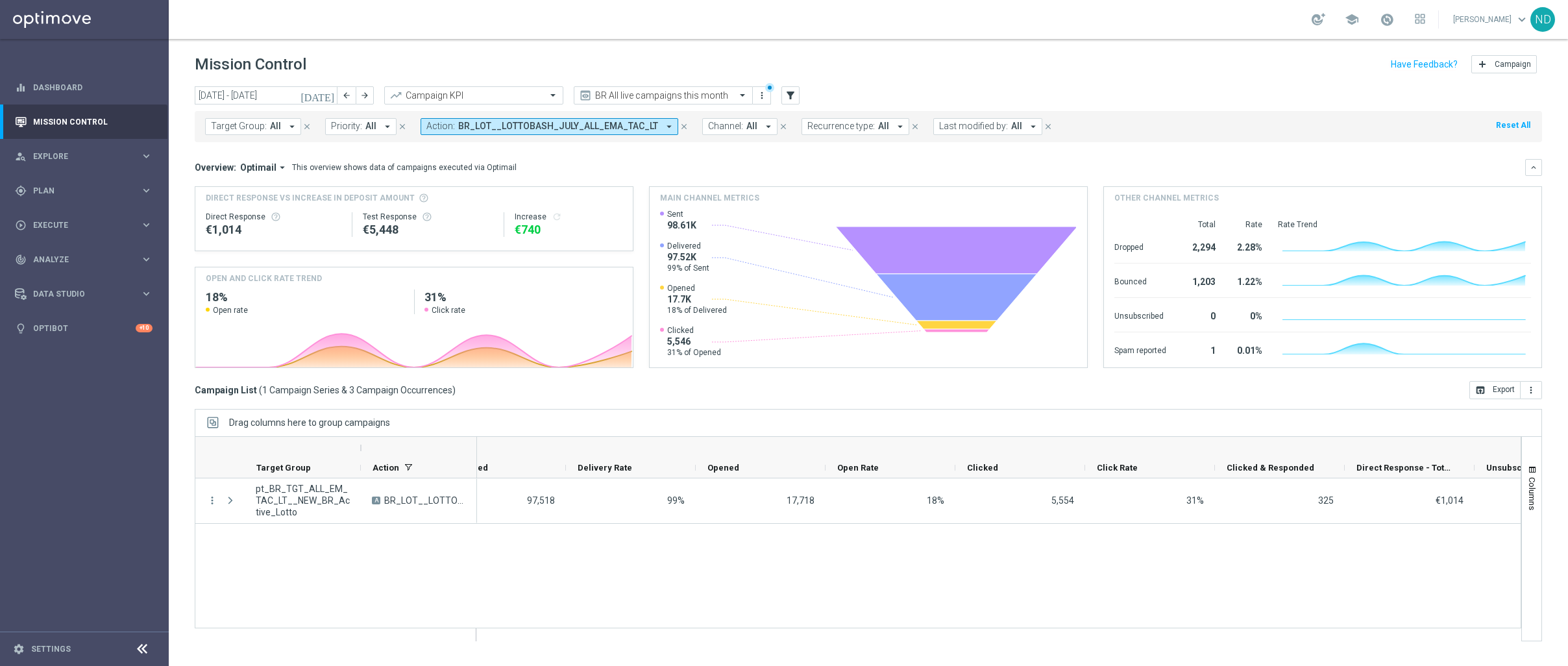
click at [664, 126] on icon "arrow_drop_down" at bounding box center [670, 127] width 12 height 12
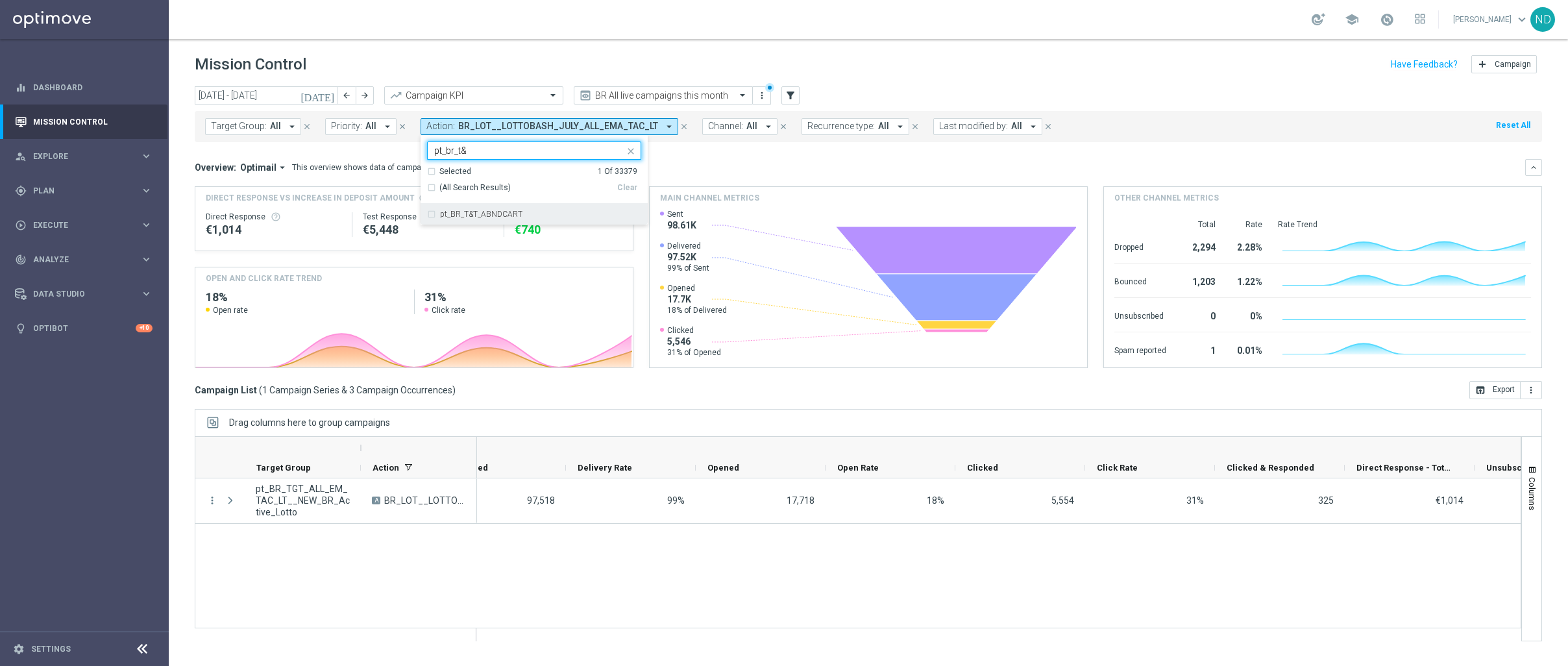
click at [429, 187] on div "(All Search Results)" at bounding box center [523, 188] width 190 height 11
type input "pt_br_t&"
click at [702, 148] on mini-dashboard "Overview: Optimail arrow_drop_down This overview shows data of campaigns execut…" at bounding box center [868, 262] width 1347 height 239
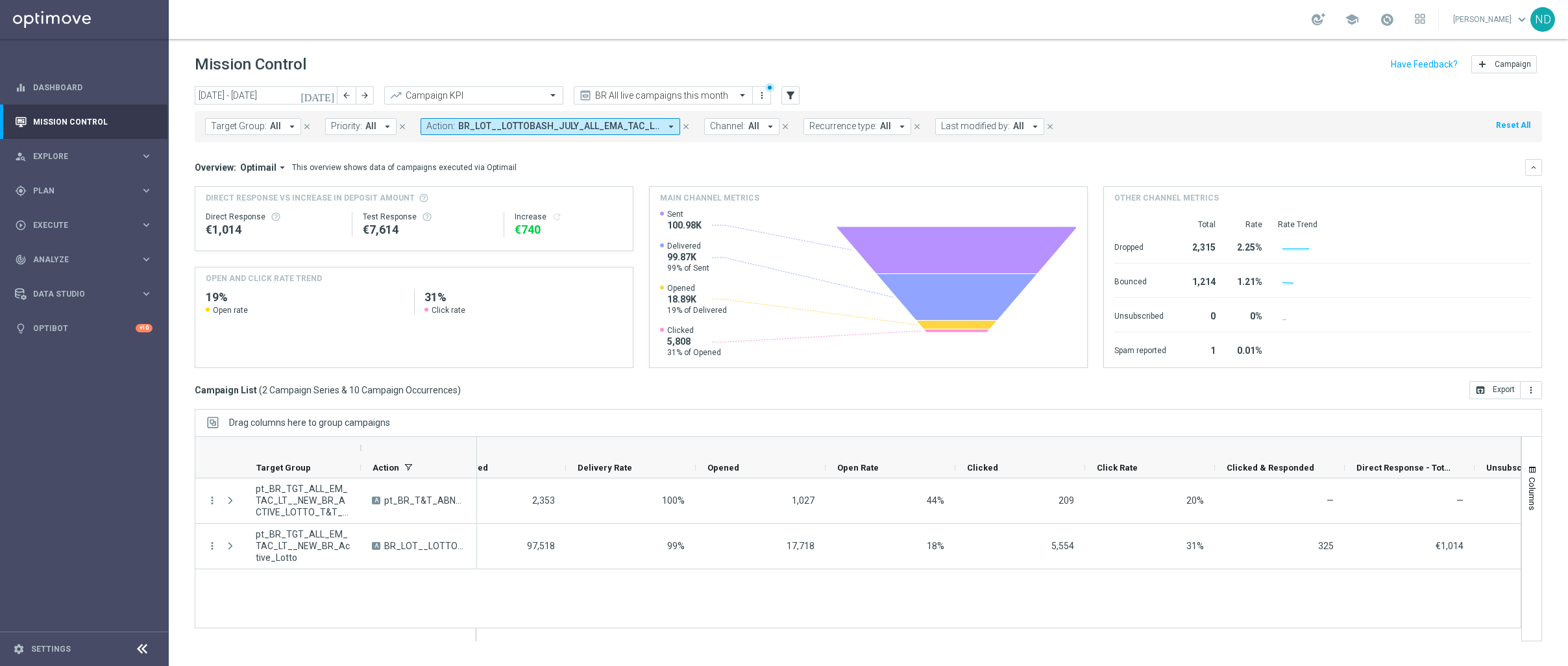
click at [669, 123] on icon "arrow_drop_down" at bounding box center [671, 127] width 12 height 12
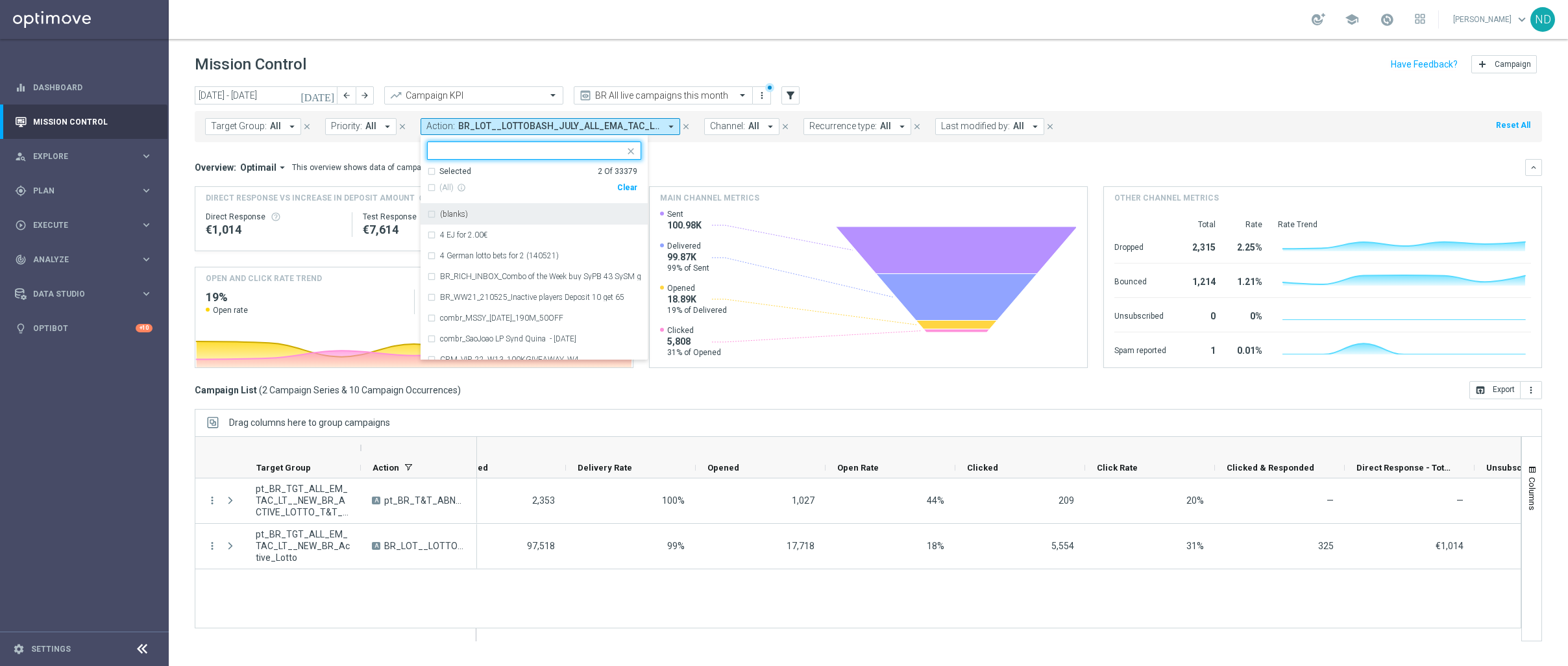
click at [427, 174] on div "Selected 2 Of 33379" at bounding box center [532, 171] width 210 height 11
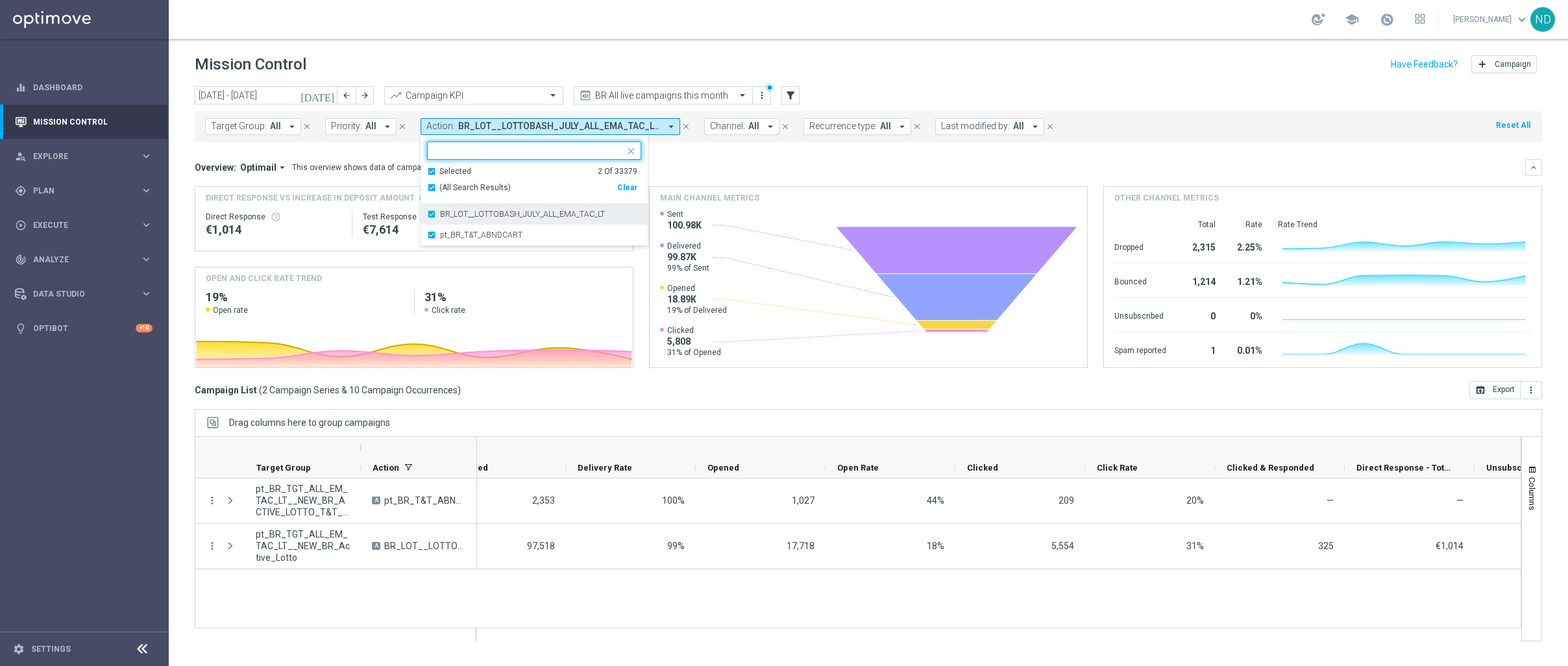
click at [427, 216] on div "BR_LOT__LOTTOBASH_JULY_ALL_EMA_TAC_LT" at bounding box center [534, 214] width 214 height 21
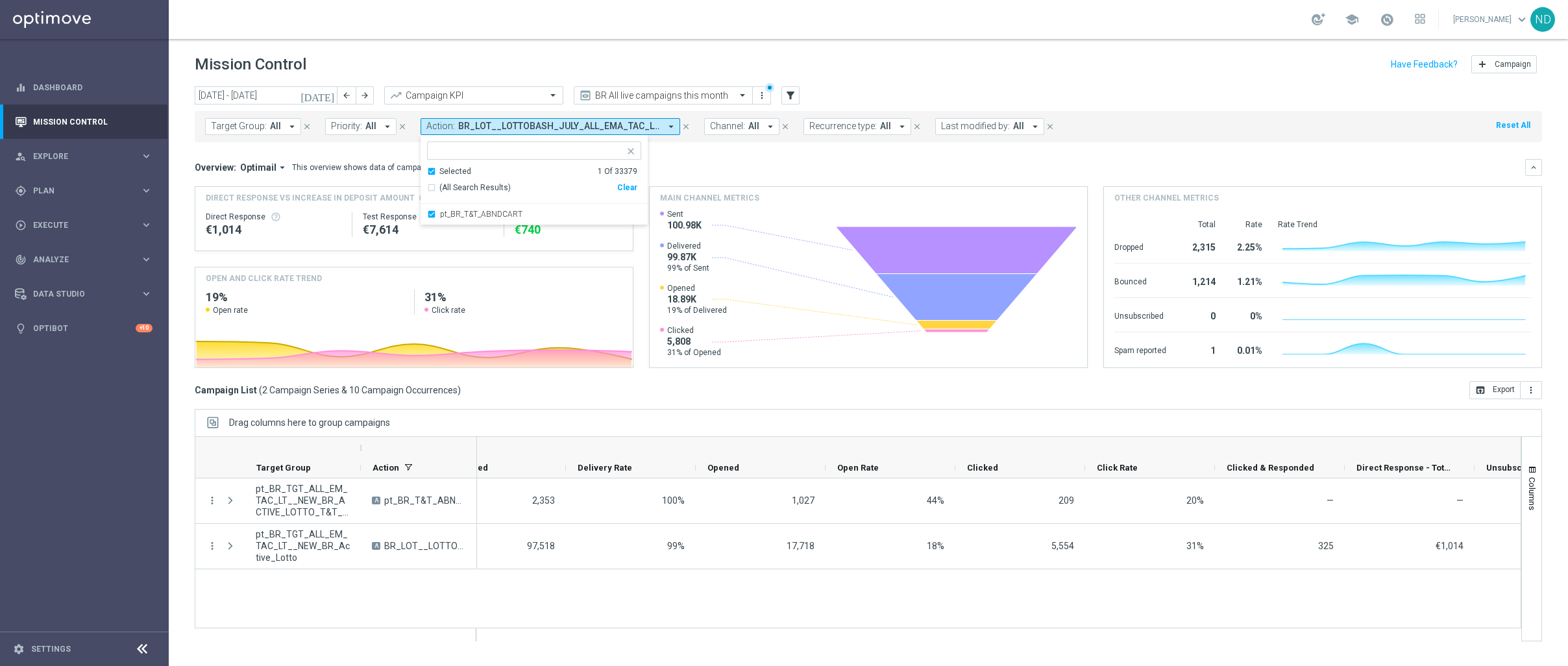
click at [744, 163] on div "Overview: Optimail arrow_drop_down This overview shows data of campaigns execut…" at bounding box center [860, 168] width 1330 height 12
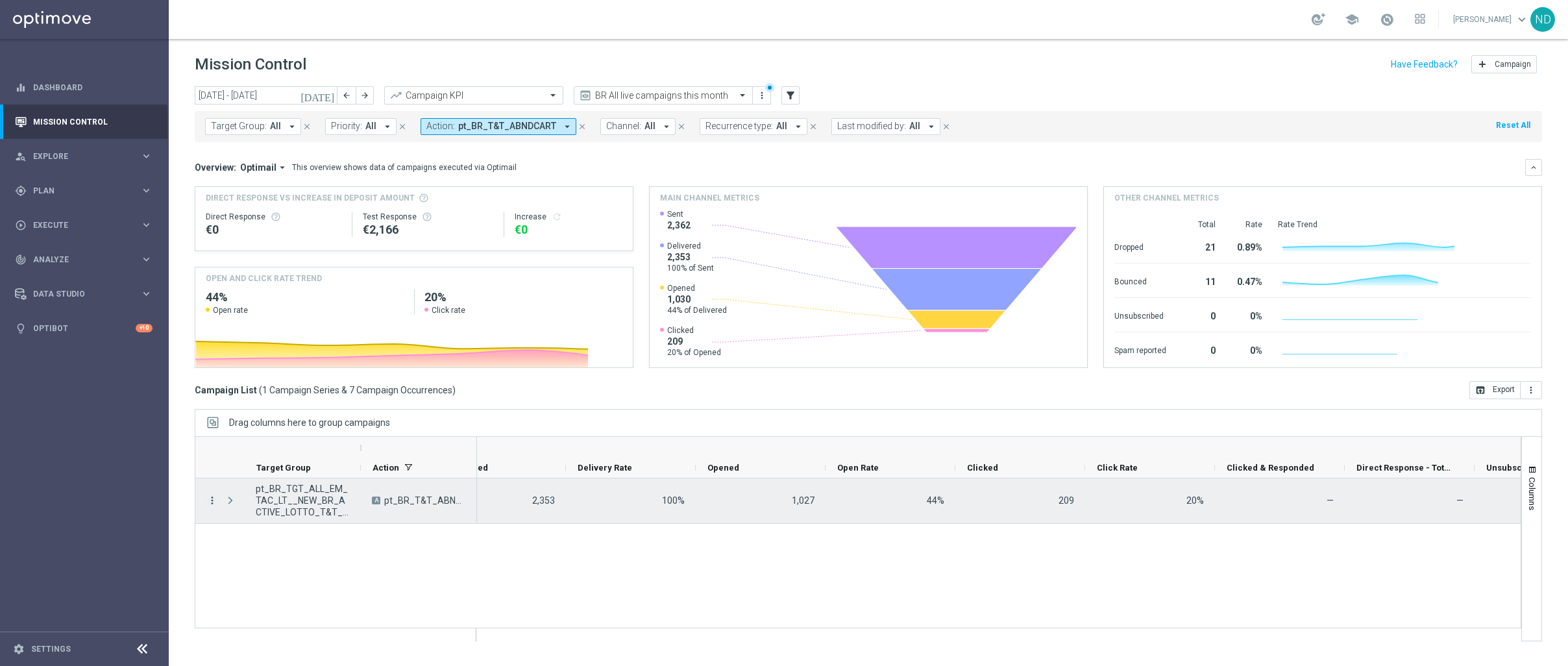
click at [213, 498] on icon "more_vert" at bounding box center [213, 501] width 12 height 12
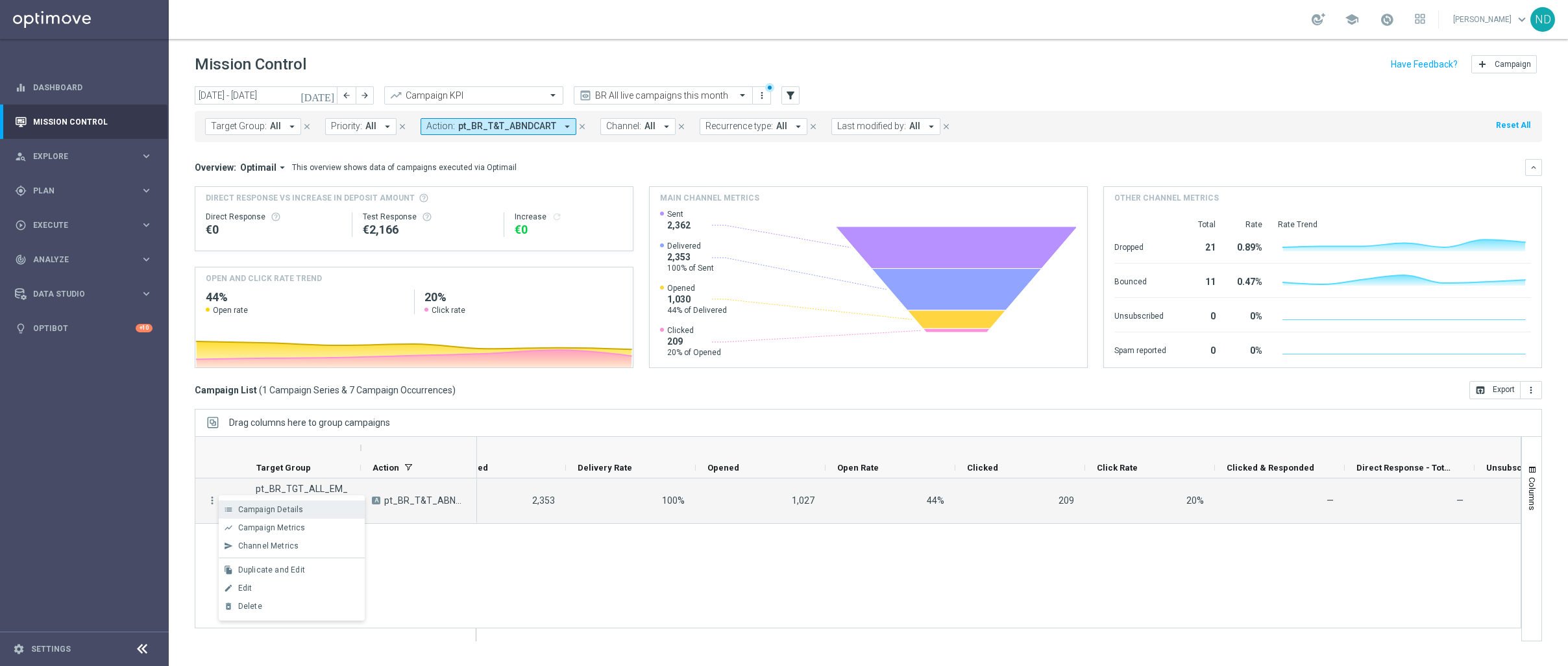
click at [275, 512] on span "Campaign Details" at bounding box center [271, 509] width 66 height 9
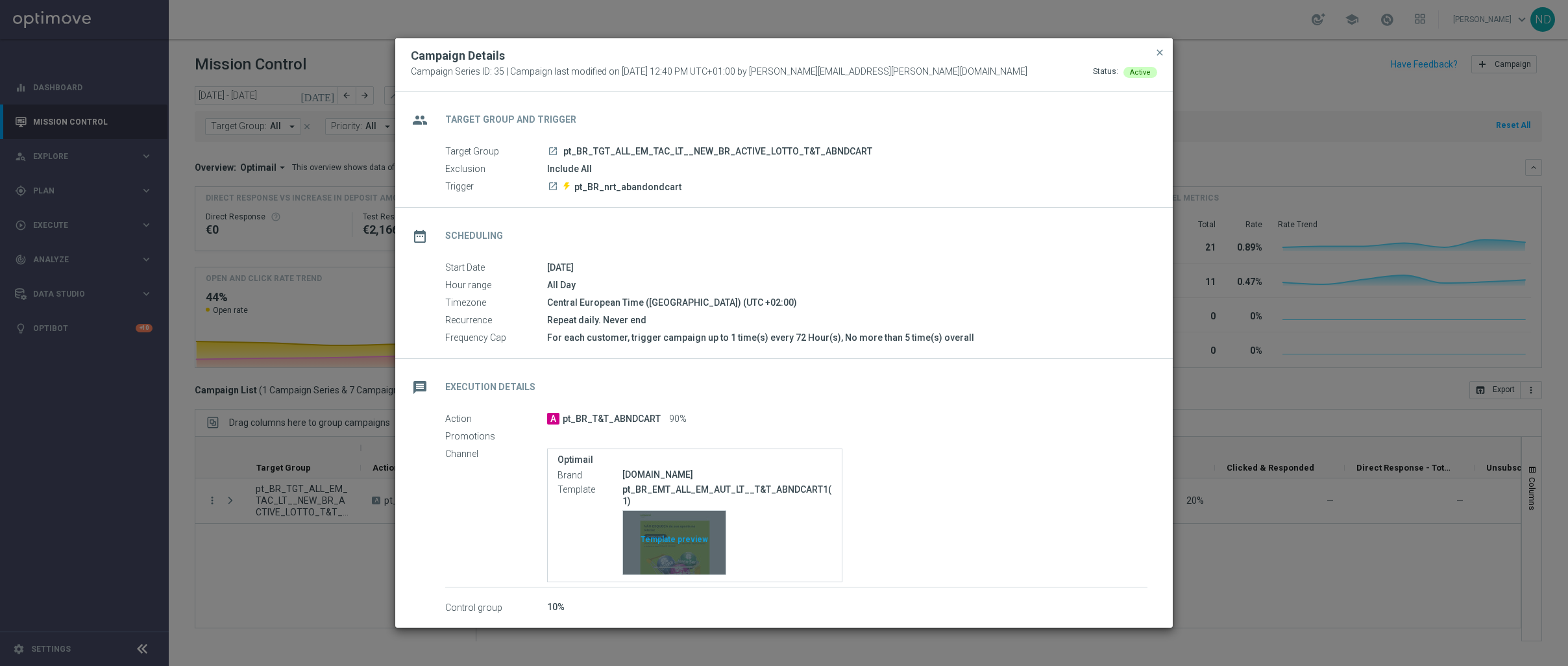
click at [680, 545] on div "Template preview" at bounding box center [674, 543] width 103 height 63
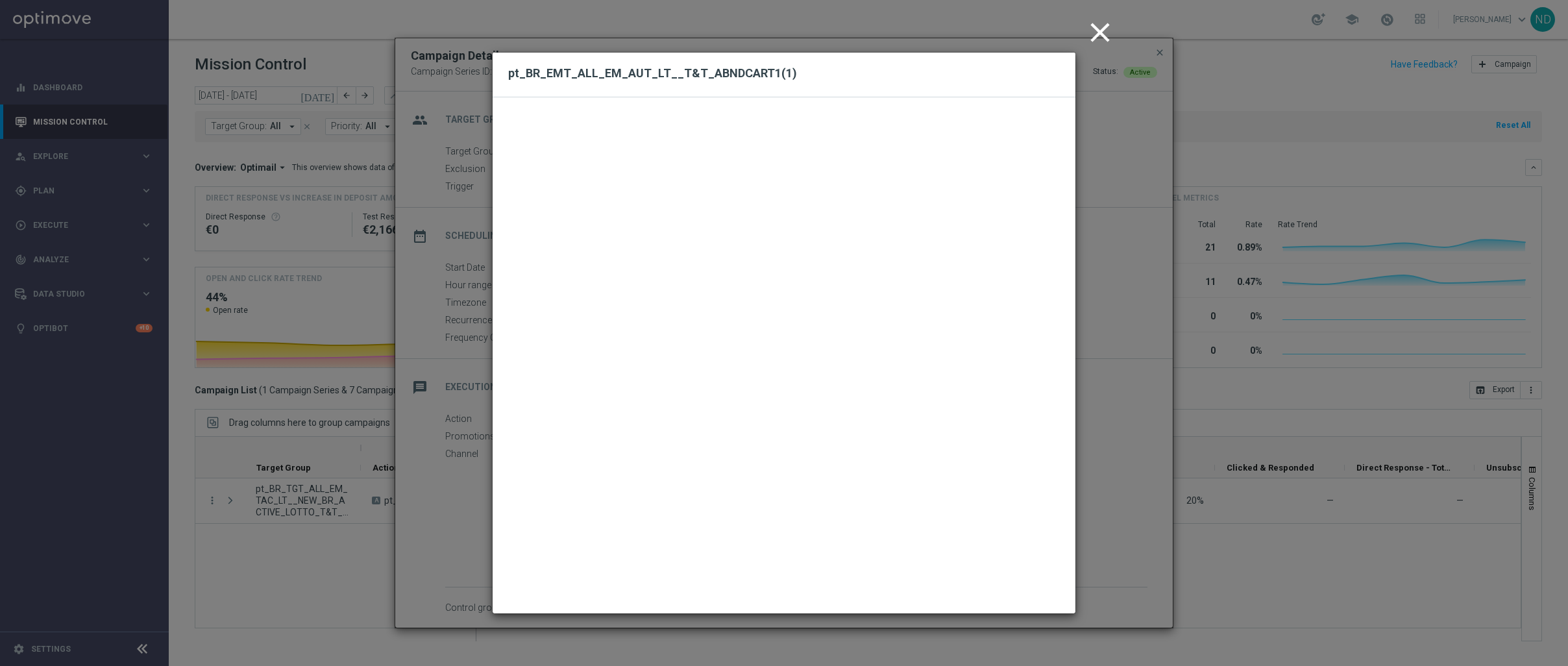
click at [1098, 33] on icon "close" at bounding box center [1100, 32] width 32 height 32
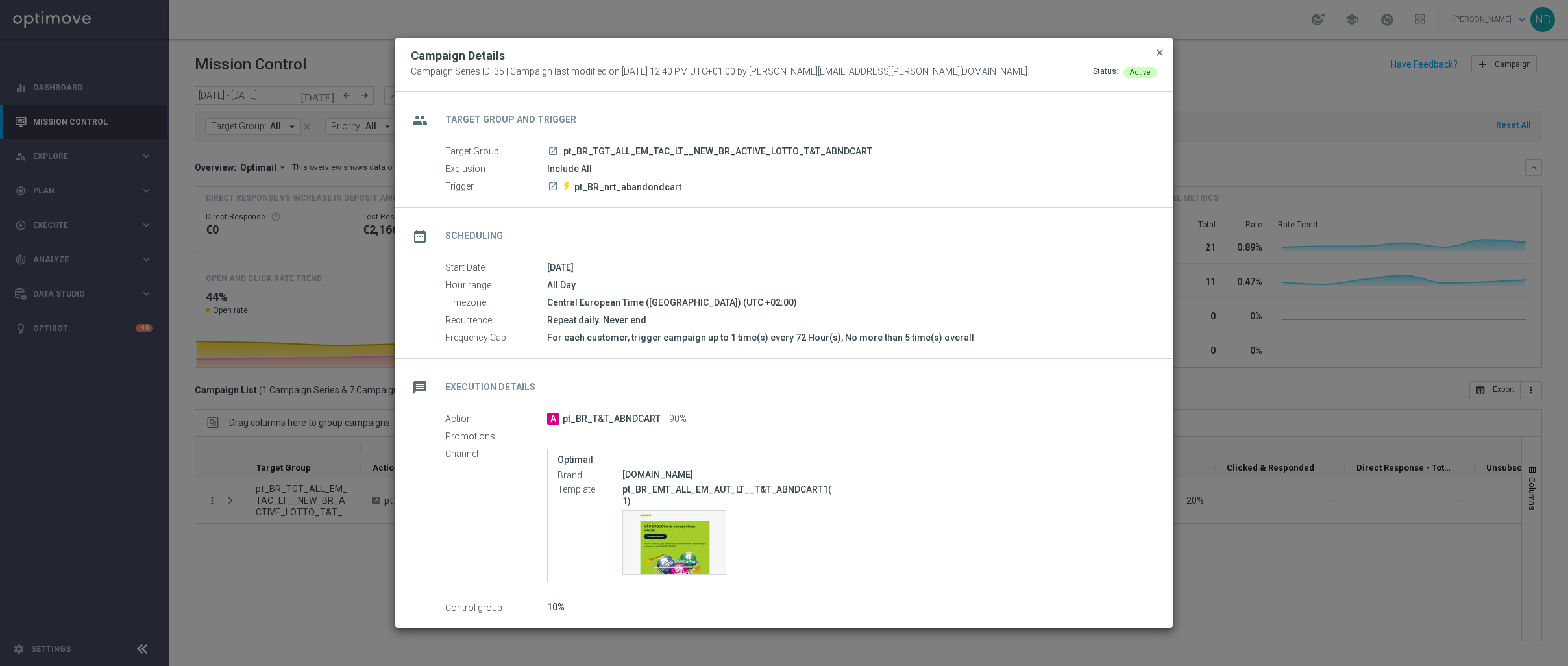
click at [1157, 49] on span "close" at bounding box center [1160, 52] width 10 height 10
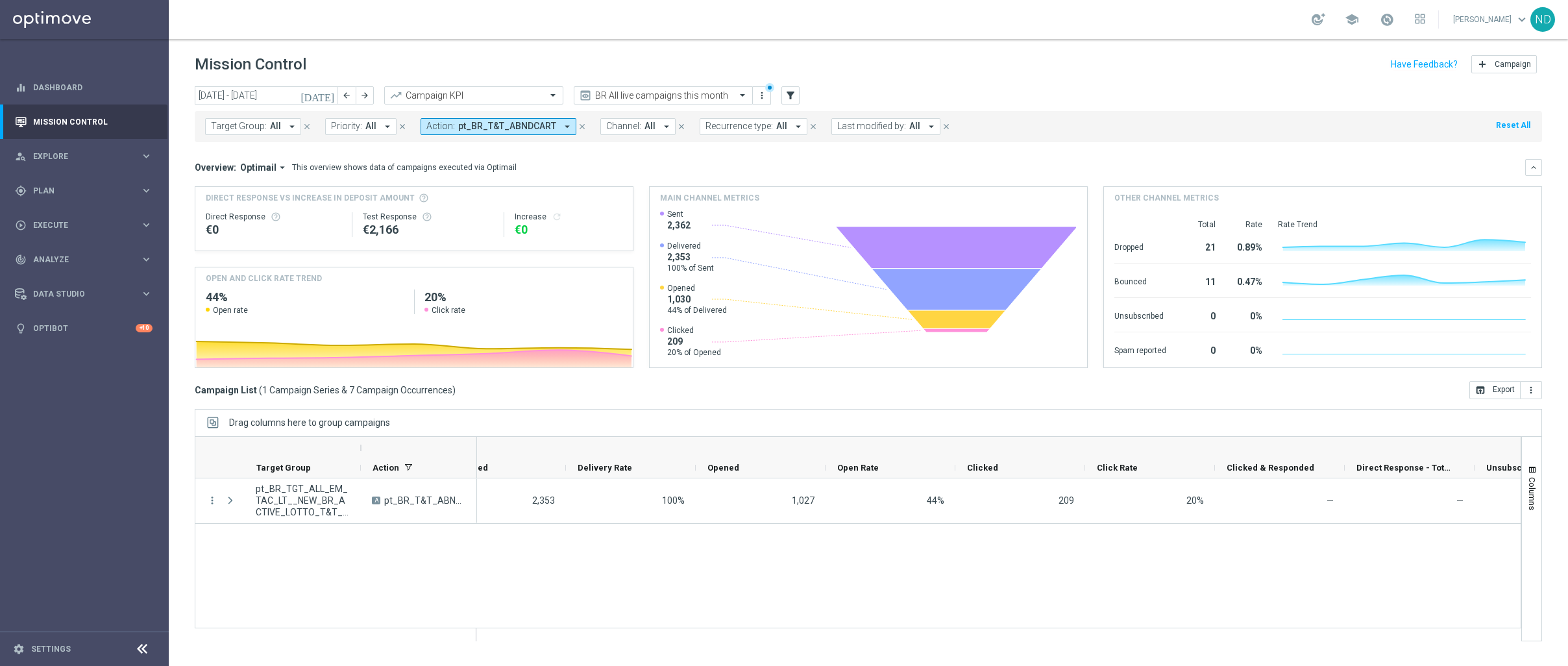
click at [329, 97] on icon "[DATE]" at bounding box center [317, 95] width 35 height 12
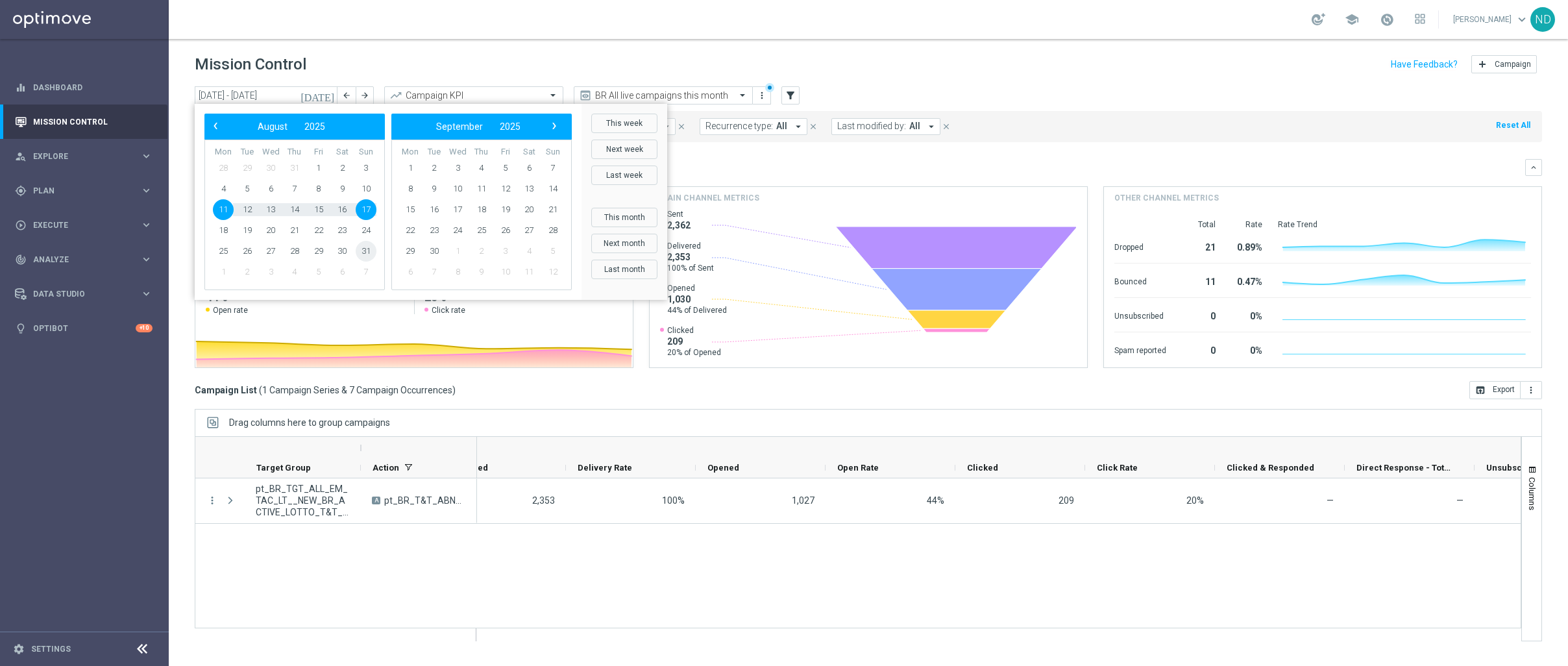
click at [362, 254] on span "31" at bounding box center [366, 251] width 21 height 21
click at [368, 250] on span "31" at bounding box center [366, 251] width 21 height 21
type input "31 Aug 2025 - 31 Aug 2025"
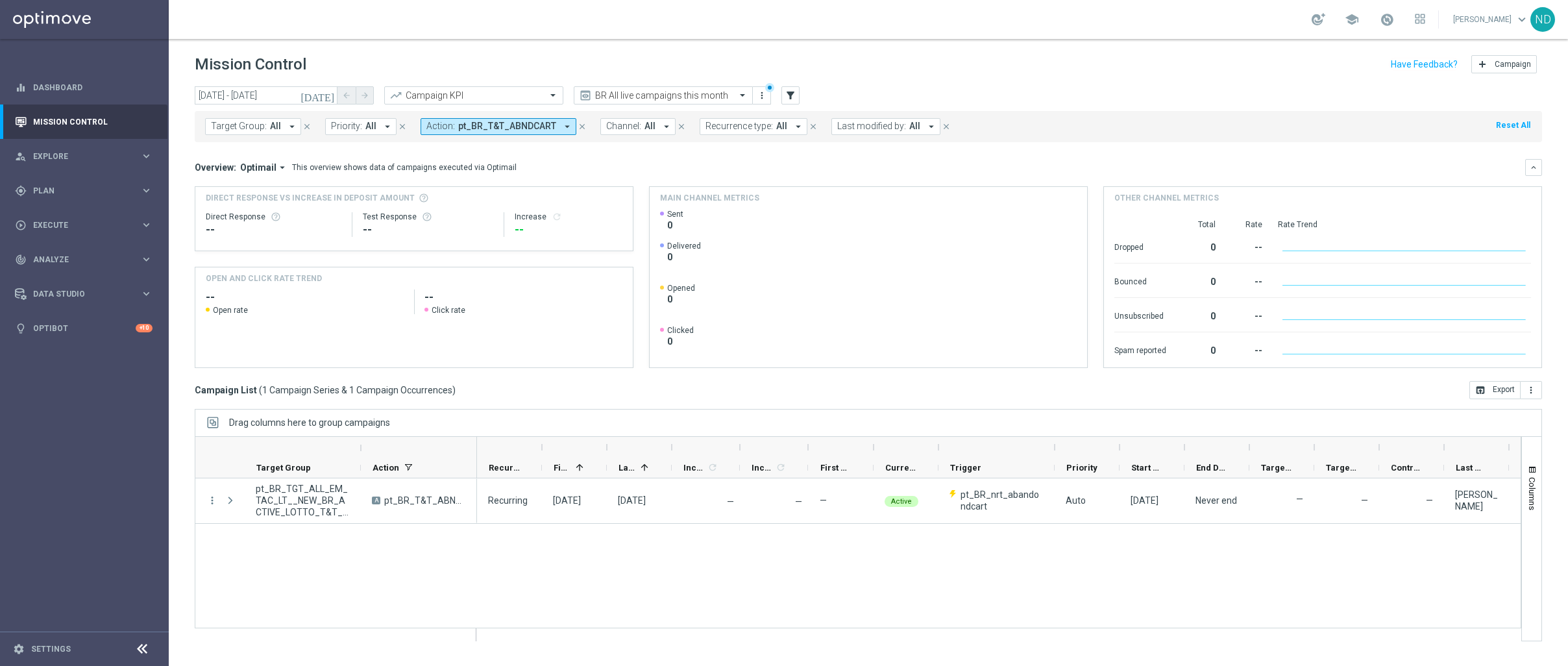
click at [298, 128] on div "Target Group: All arrow_drop_down close" at bounding box center [265, 126] width 120 height 17
click at [289, 126] on icon "arrow_drop_down" at bounding box center [292, 127] width 12 height 12
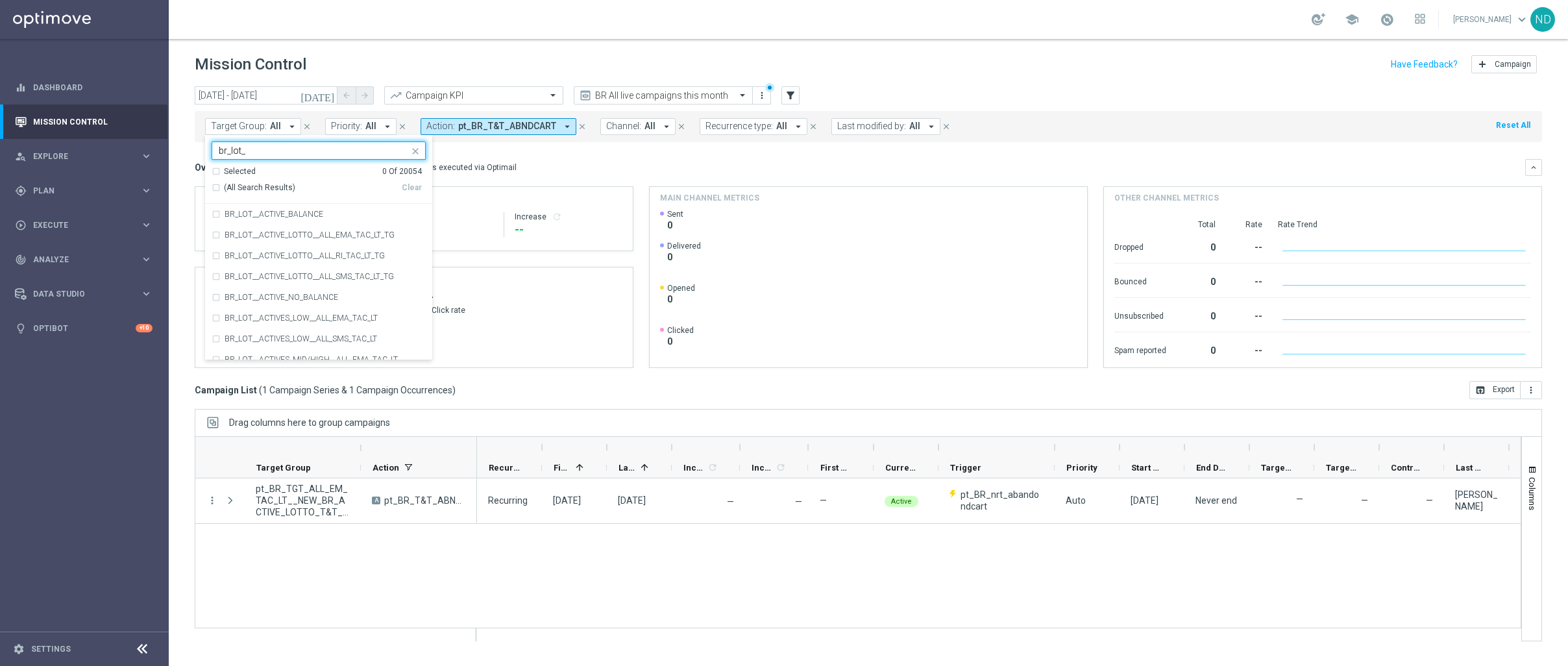
type input "br_lot_"
drag, startPoint x: 269, startPoint y: 152, endPoint x: 341, endPoint y: 159, distance: 72.3
click at [159, 150] on main "equalizer Dashboard Mission Control" at bounding box center [784, 333] width 1568 height 666
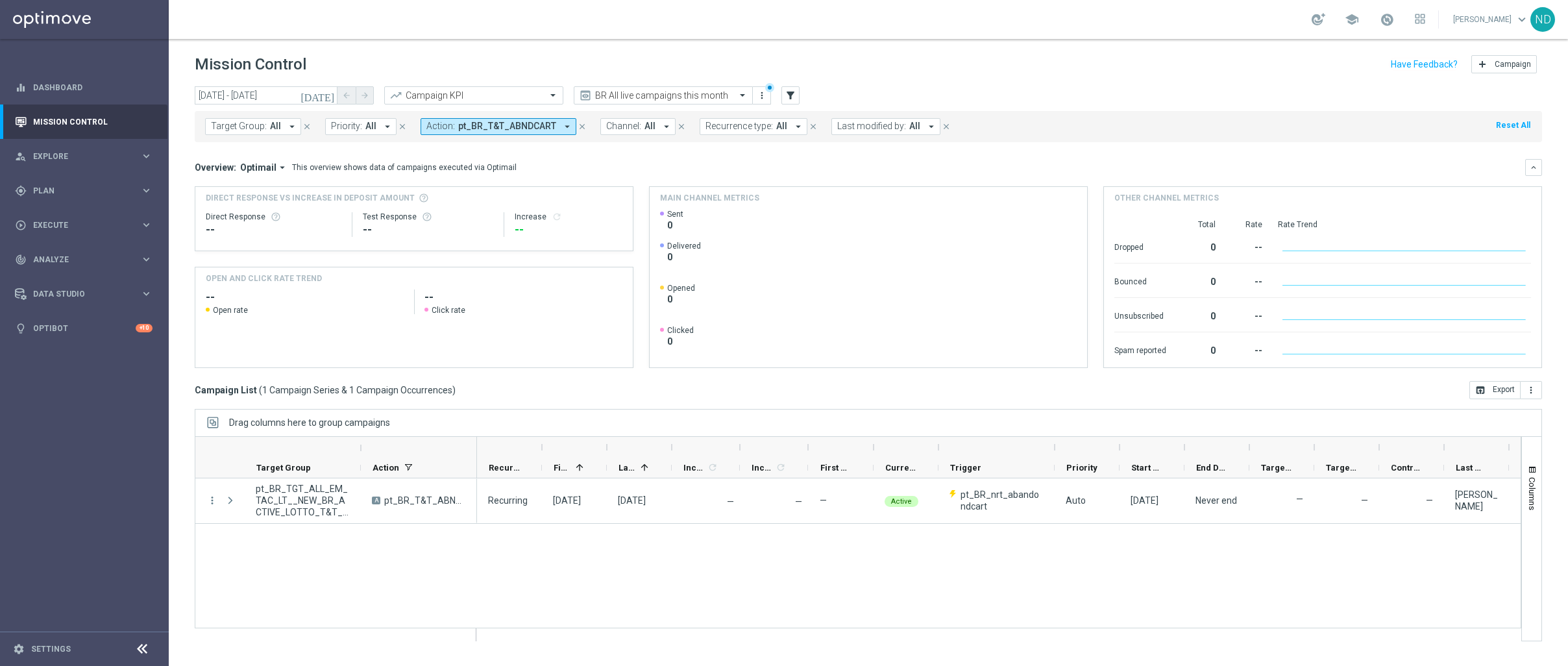
click at [486, 153] on mini-dashboard "Overview: Optimail arrow_drop_down This overview shows data of campaigns execut…" at bounding box center [868, 262] width 1347 height 239
click at [562, 131] on icon "arrow_drop_down" at bounding box center [568, 127] width 12 height 12
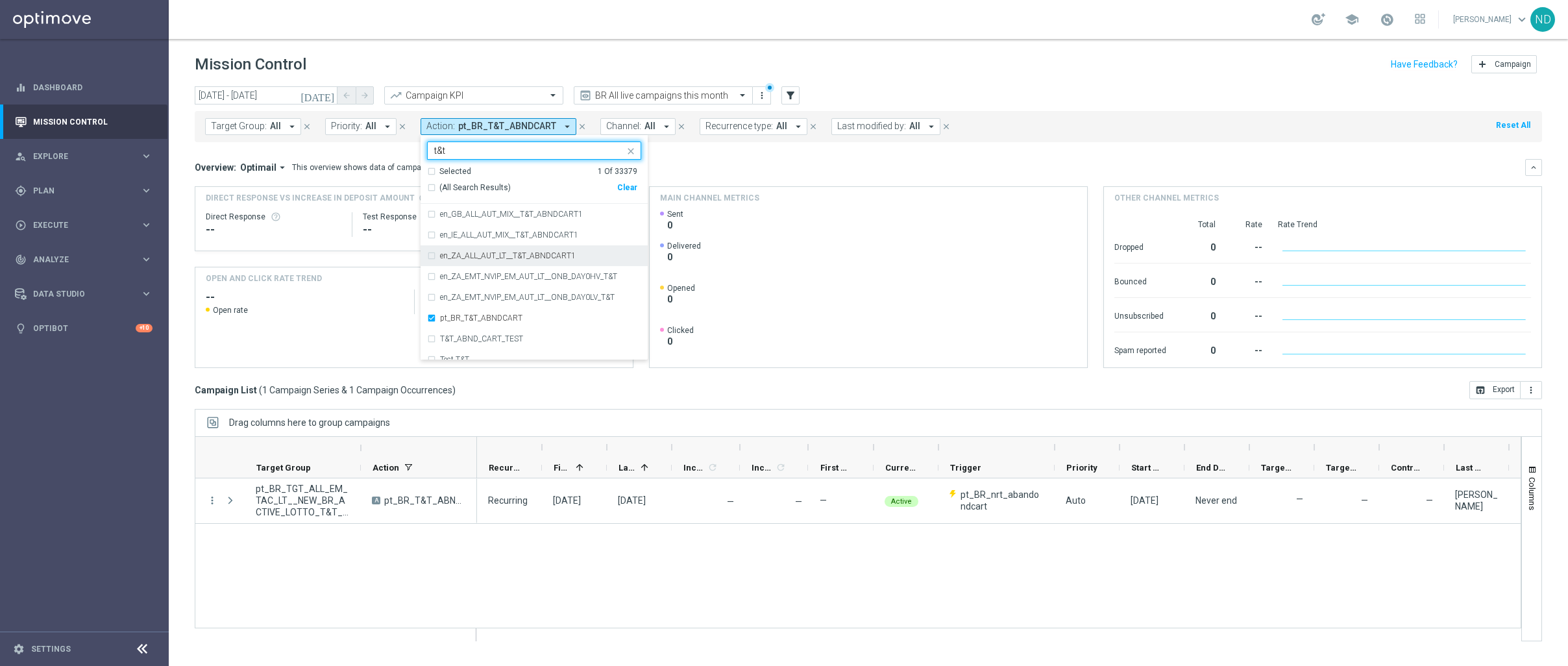
type input "t&t"
click at [766, 155] on mini-dashboard "Overview: Optimail arrow_drop_down This overview shows data of campaigns execut…" at bounding box center [868, 262] width 1347 height 239
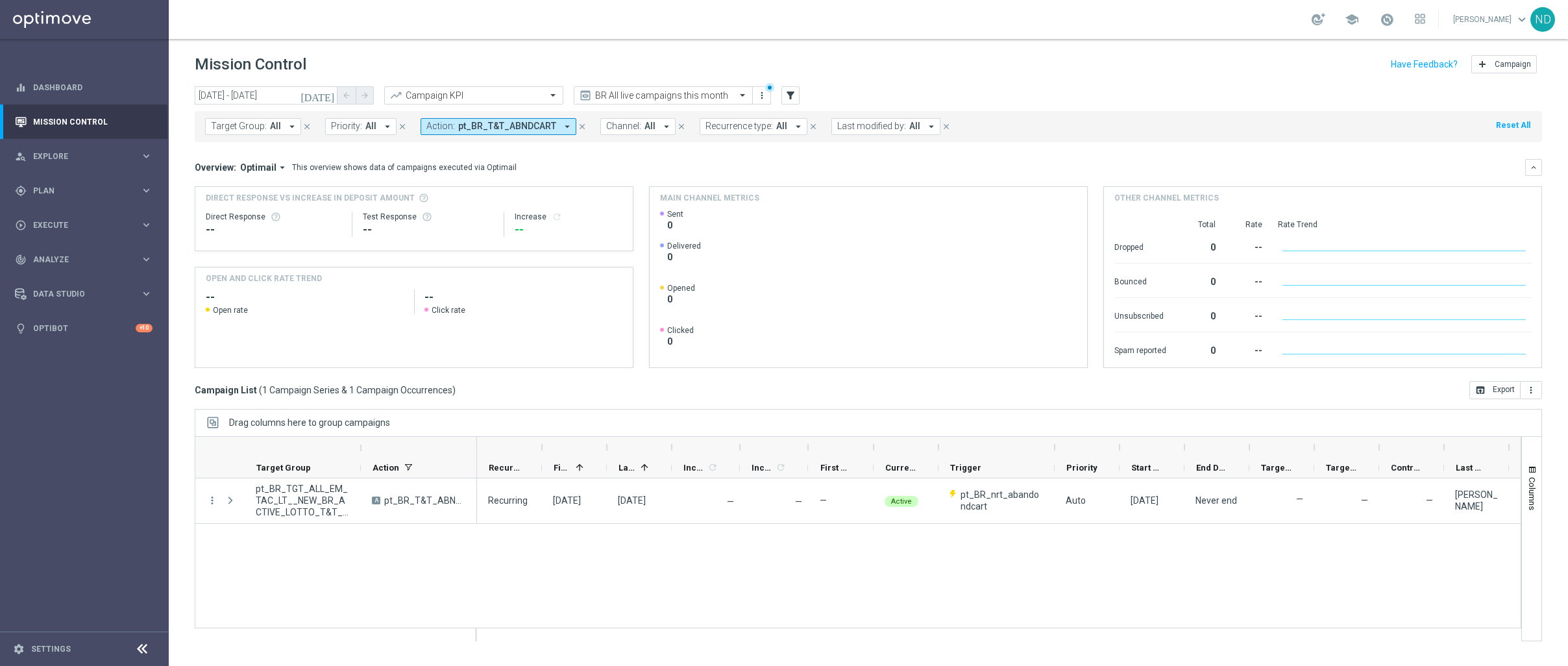
click at [563, 126] on icon "arrow_drop_down" at bounding box center [568, 127] width 12 height 12
type input "pt_BR_T&T"
click at [333, 95] on icon "[DATE]" at bounding box center [317, 95] width 35 height 12
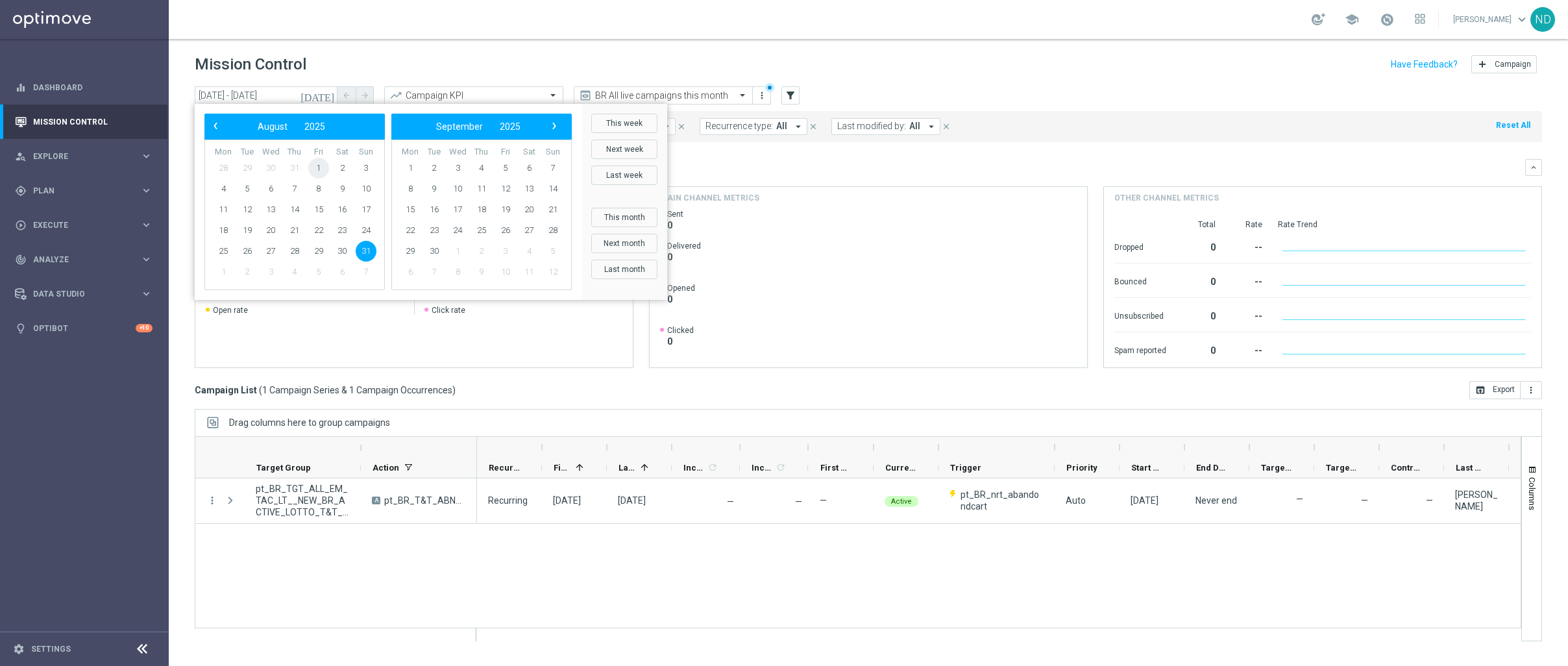
click at [318, 168] on span "1" at bounding box center [319, 168] width 21 height 21
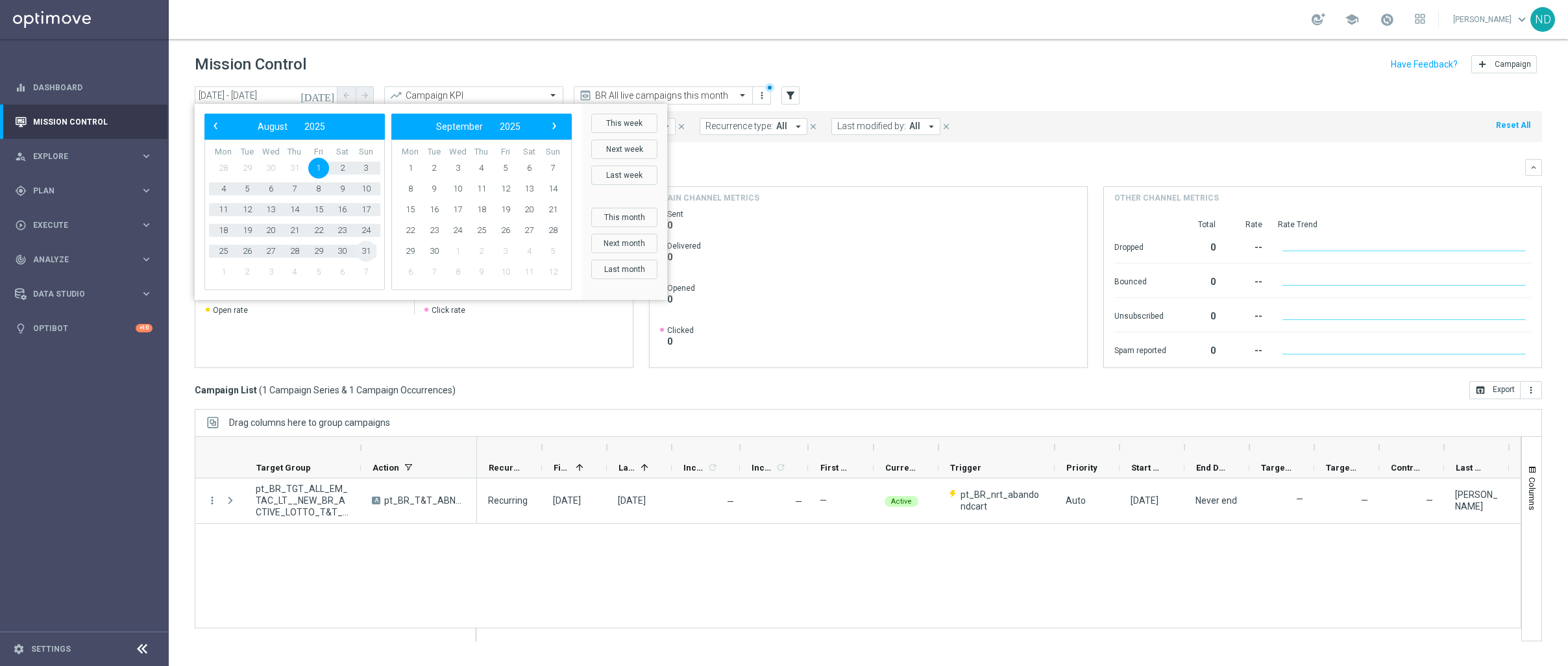
click at [364, 250] on span "31" at bounding box center [366, 251] width 21 height 21
type input "01 Aug 2025 - 31 Aug 2025"
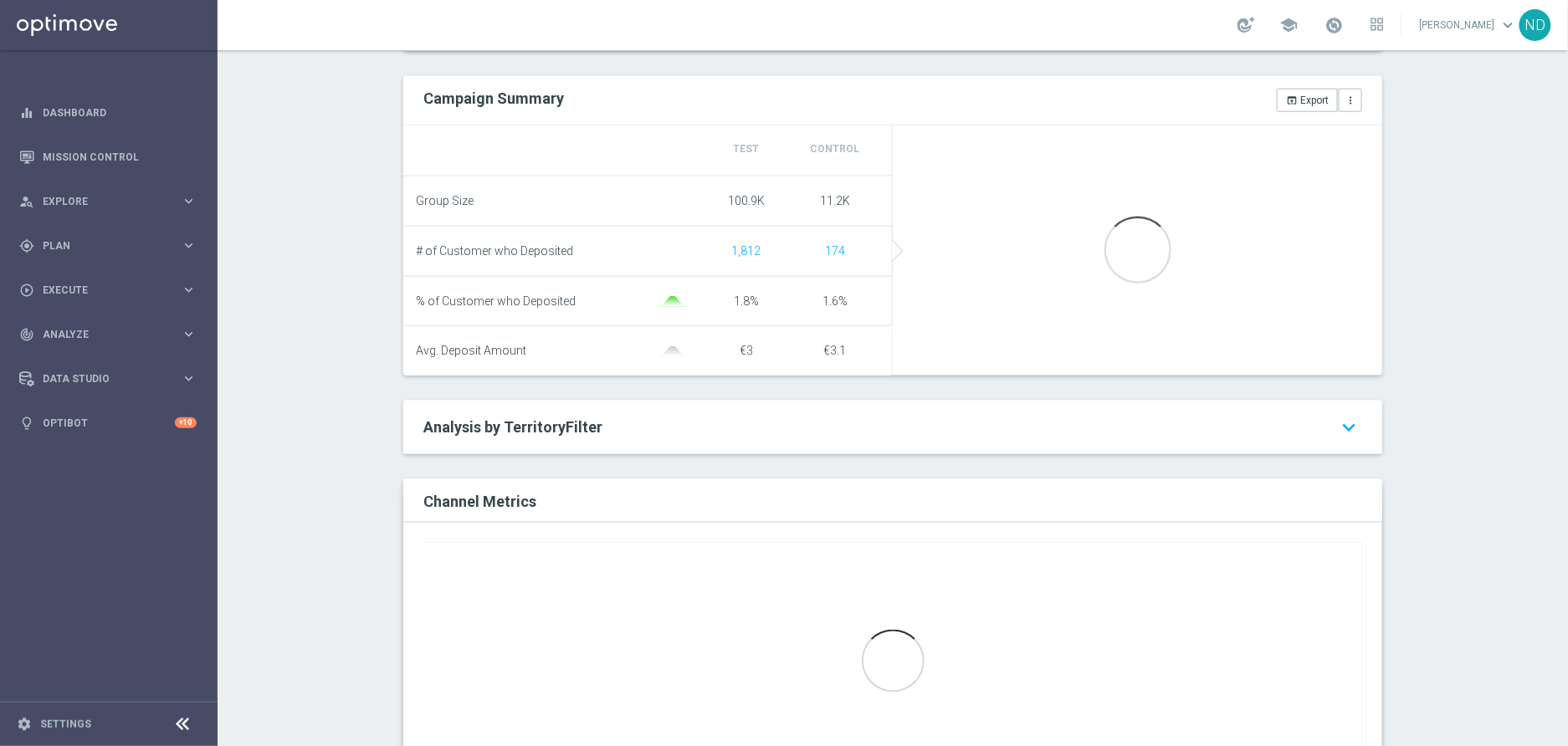
scroll to position [688, 0]
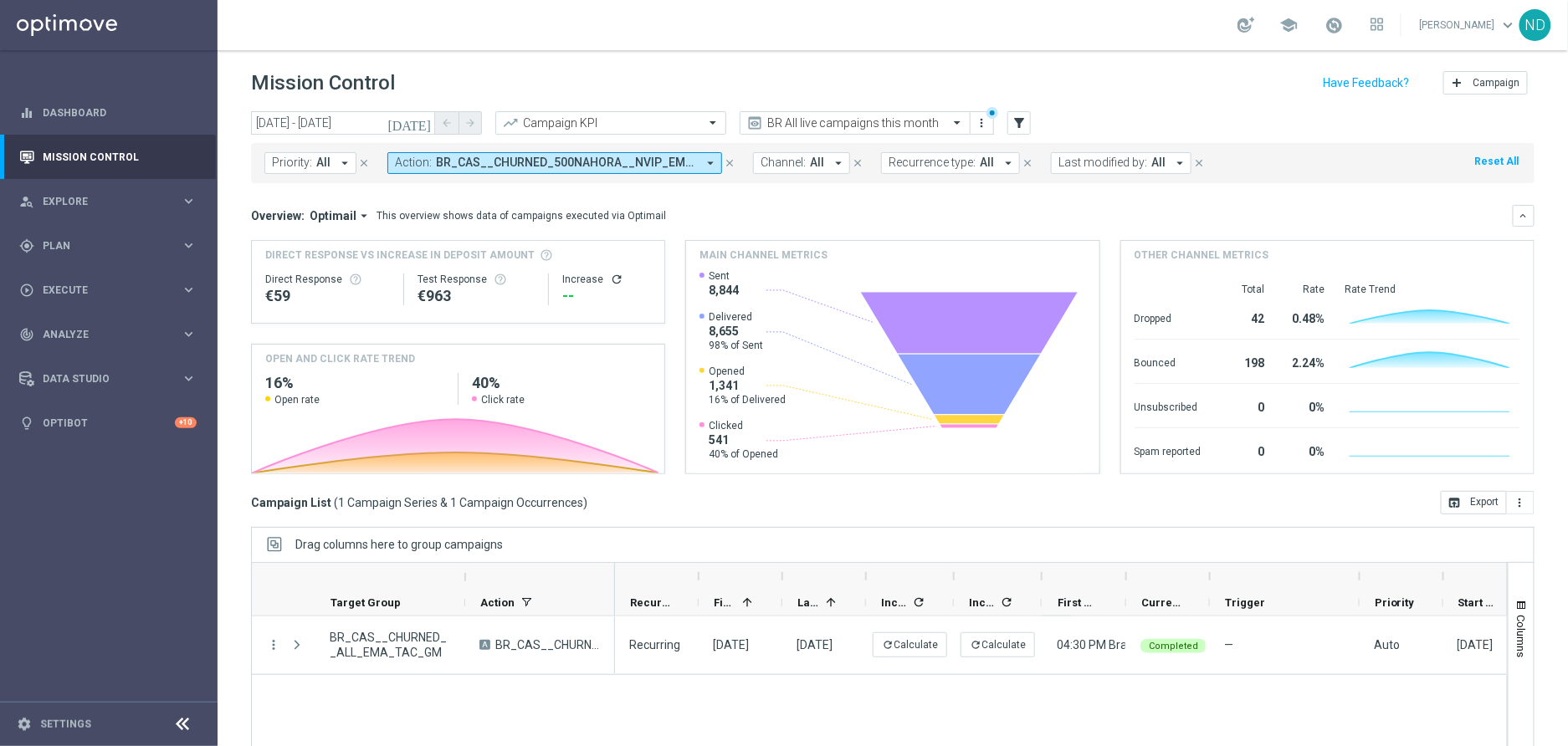
click at [485, 402] on span "Click rate" at bounding box center [503, 400] width 44 height 13
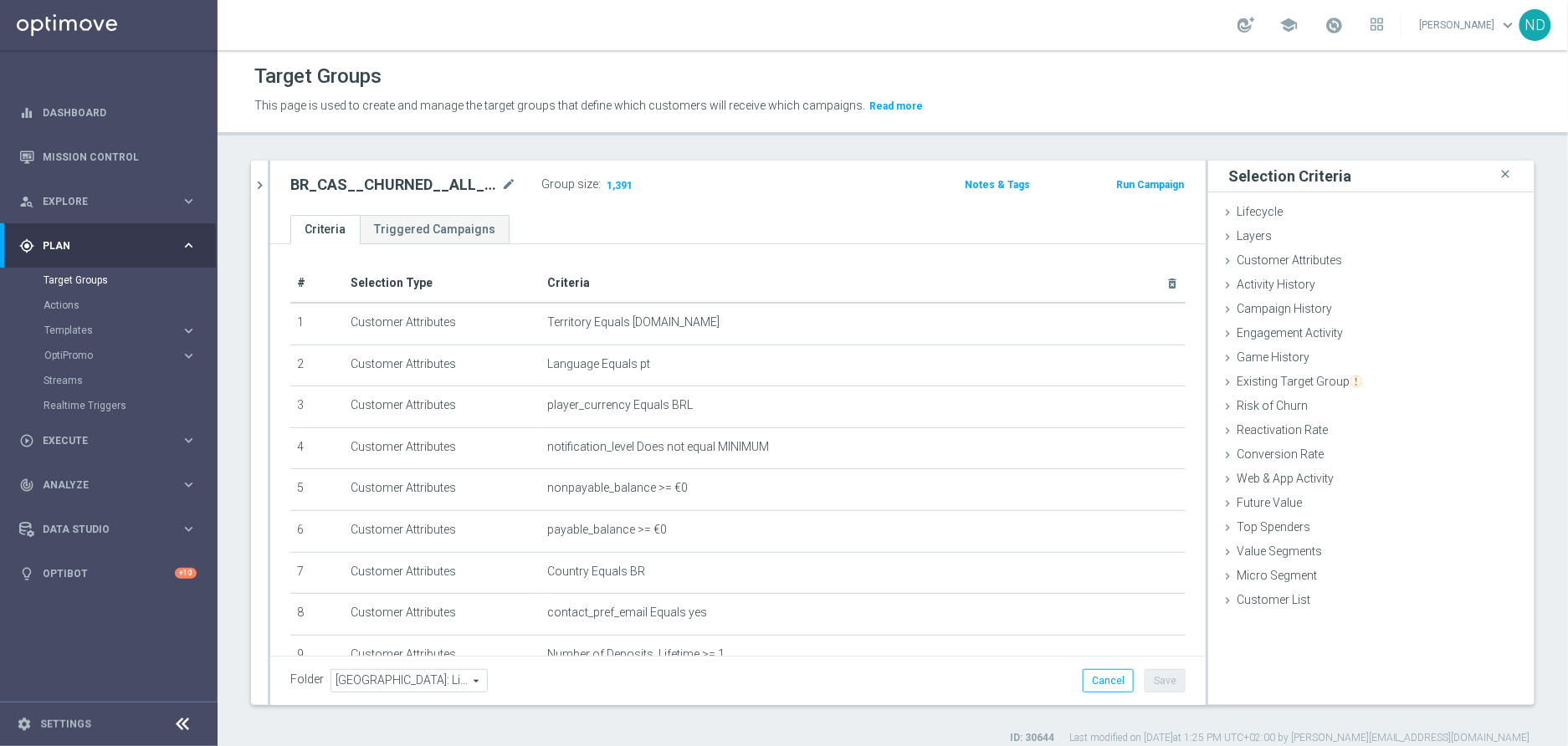
scroll to position [273, 0]
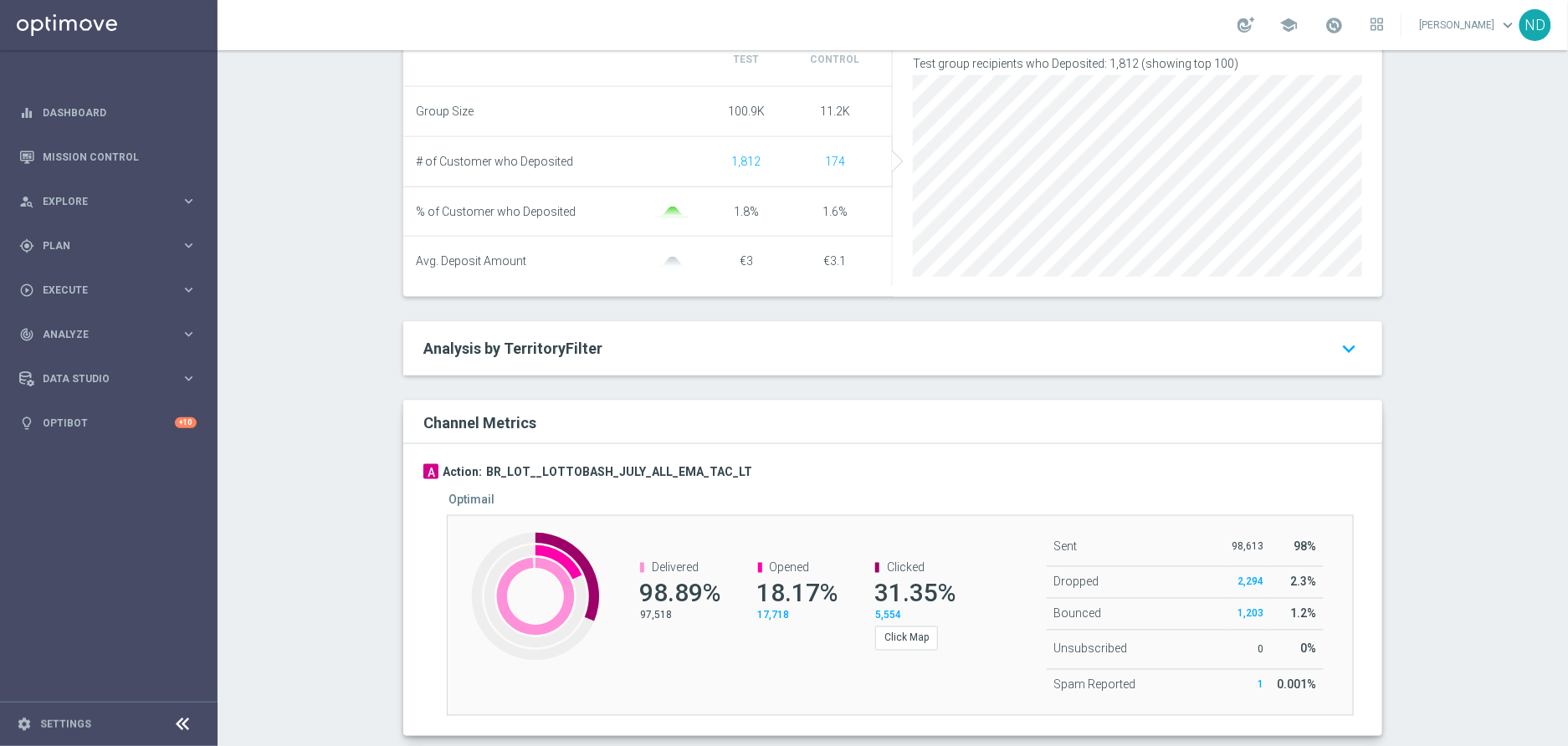
scroll to position [723, 0]
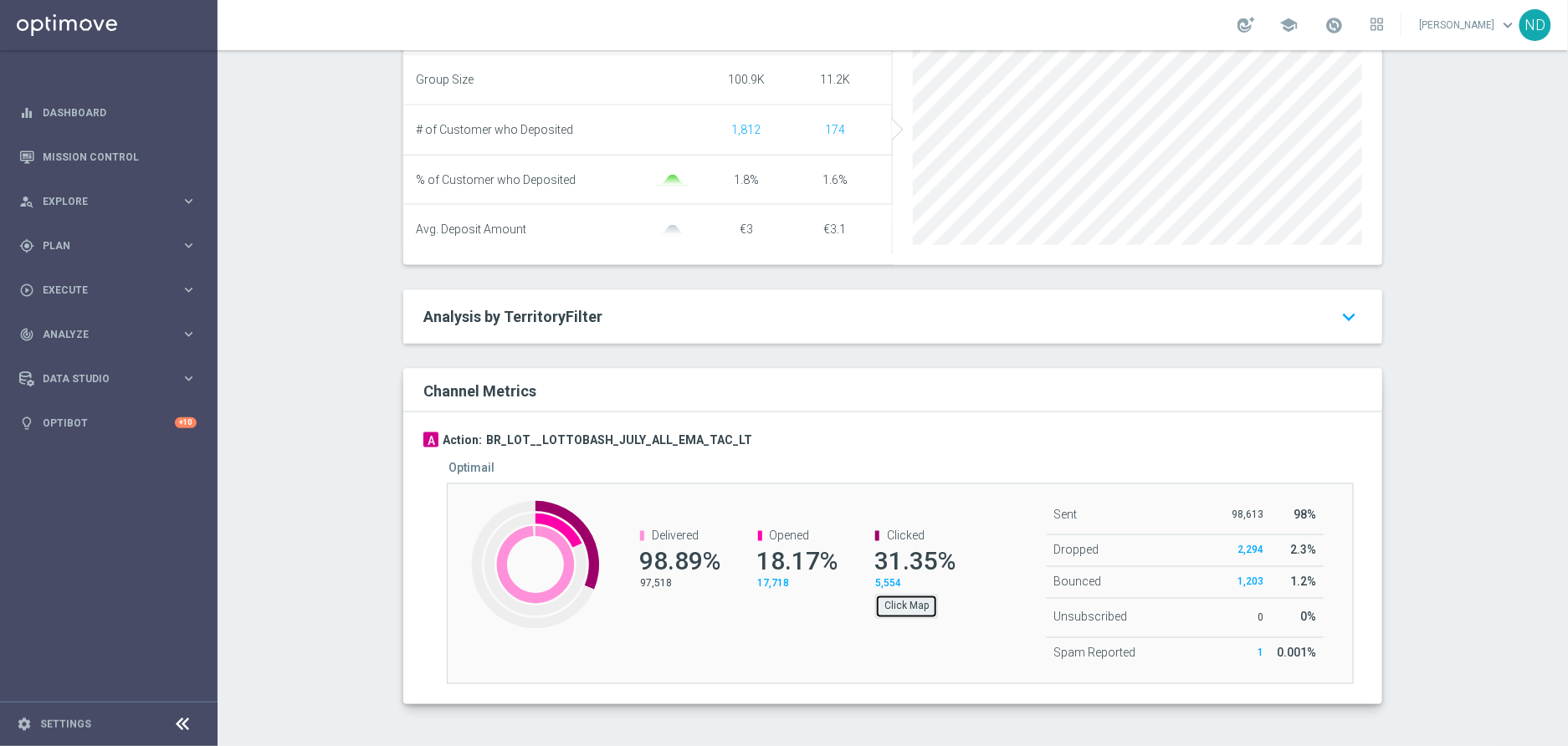
click at [896, 605] on button "Click Map" at bounding box center [907, 606] width 63 height 24
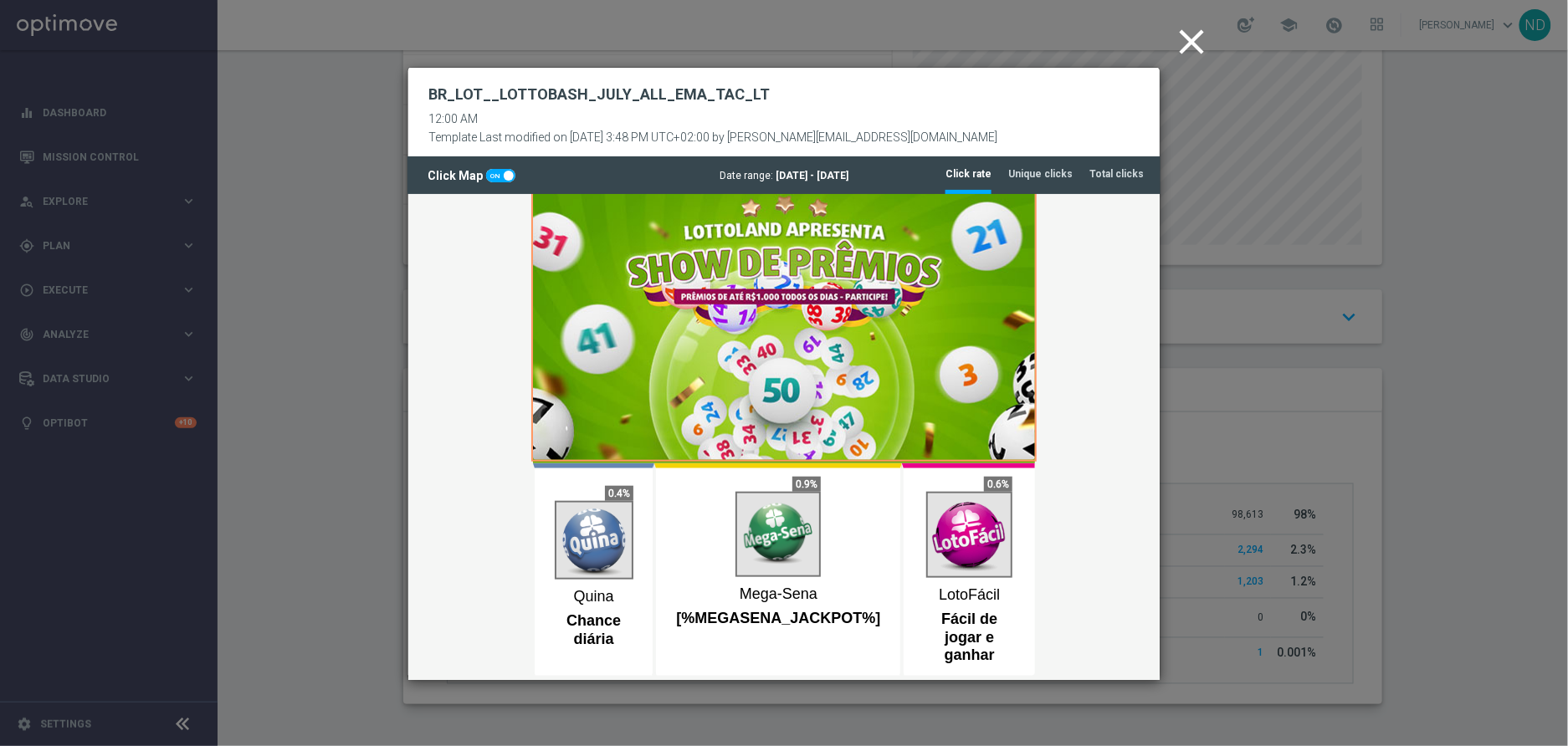
scroll to position [0, 0]
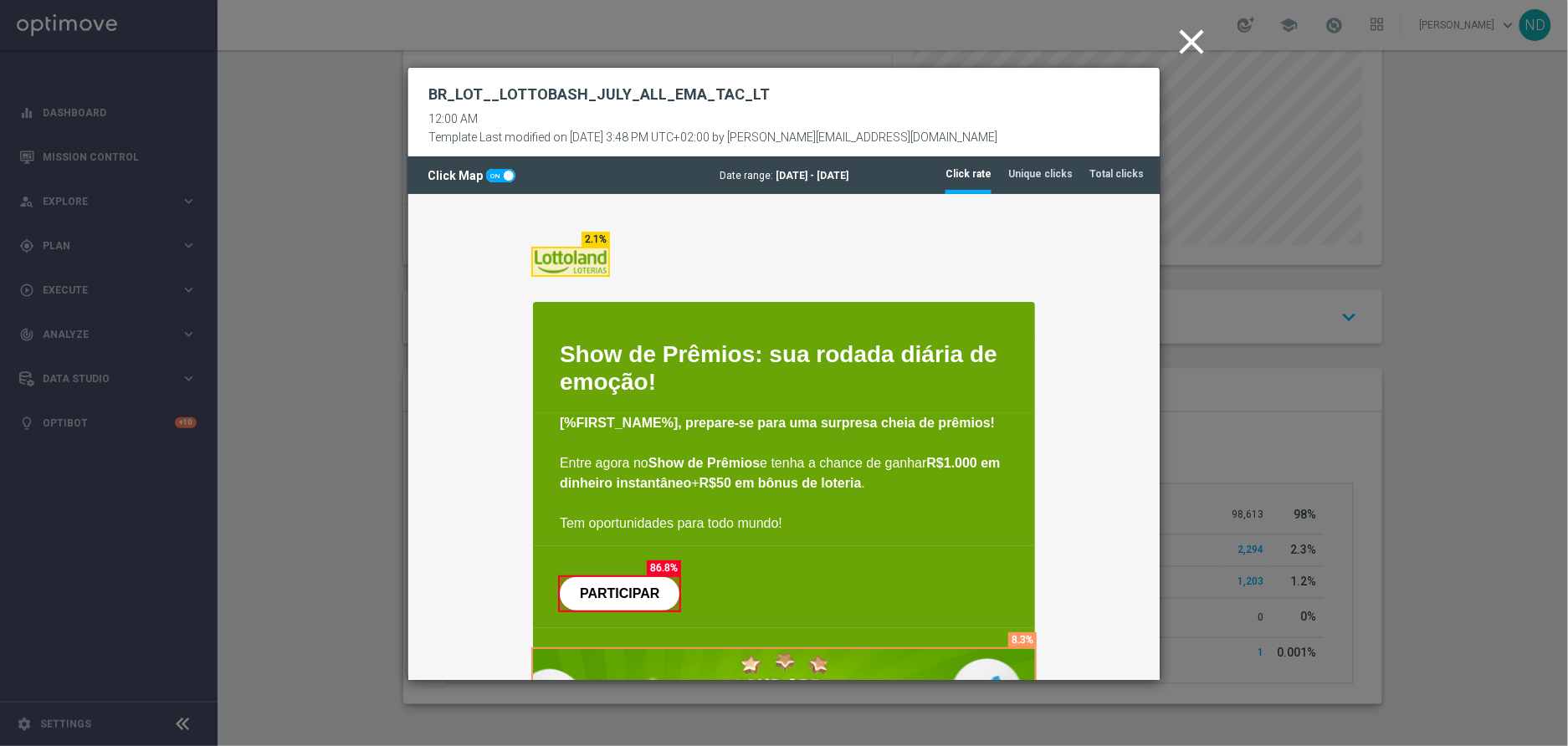
click at [1187, 49] on icon "close" at bounding box center [1191, 42] width 42 height 42
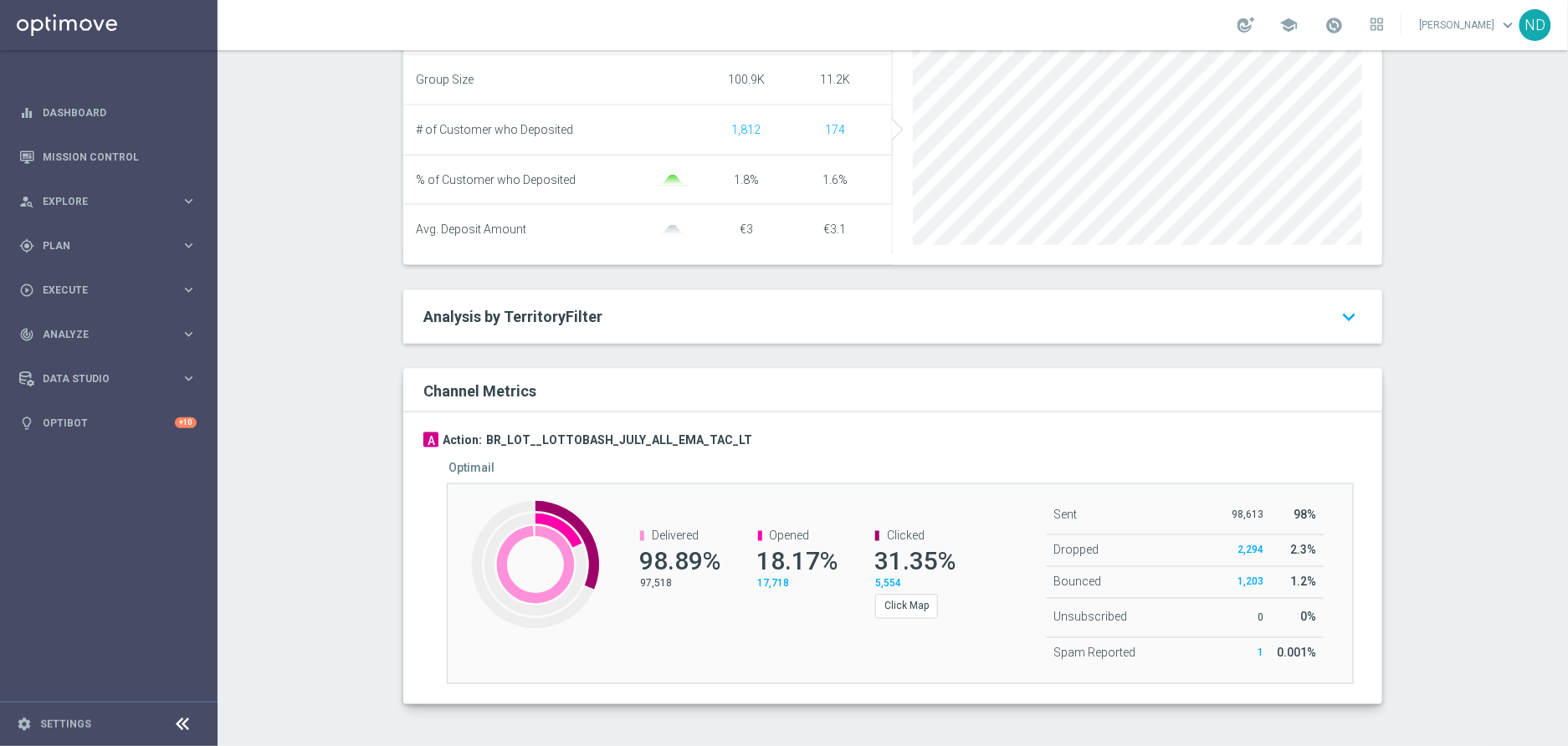
click at [955, 638] on div "Created with Highcharts 9.3.3 Delivered 98.89% 97,518 Opened 18.17% 17,718 Clic…" at bounding box center [900, 583] width 907 height 201
click at [887, 535] on span "Clicked" at bounding box center [906, 537] width 38 height 13
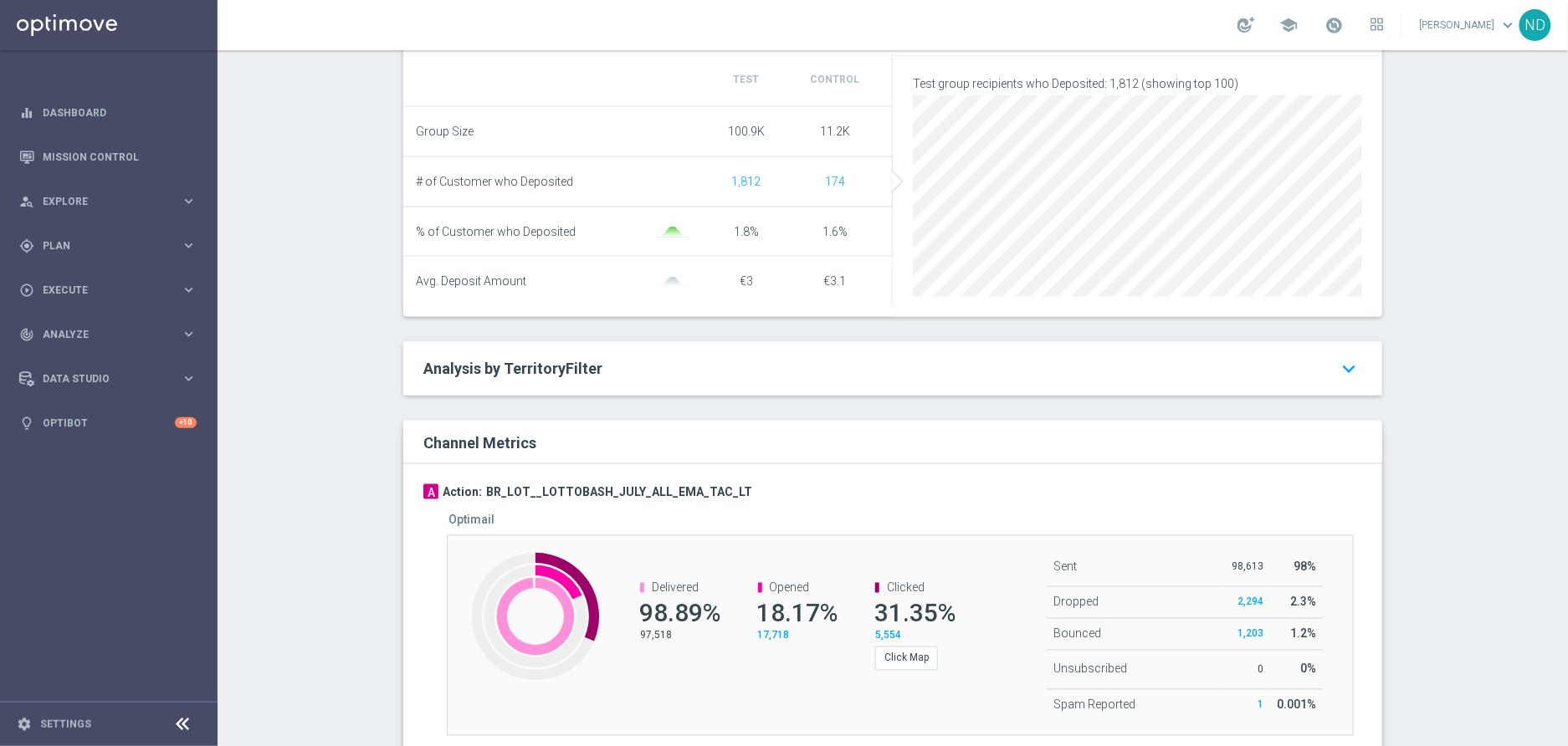
scroll to position [723, 0]
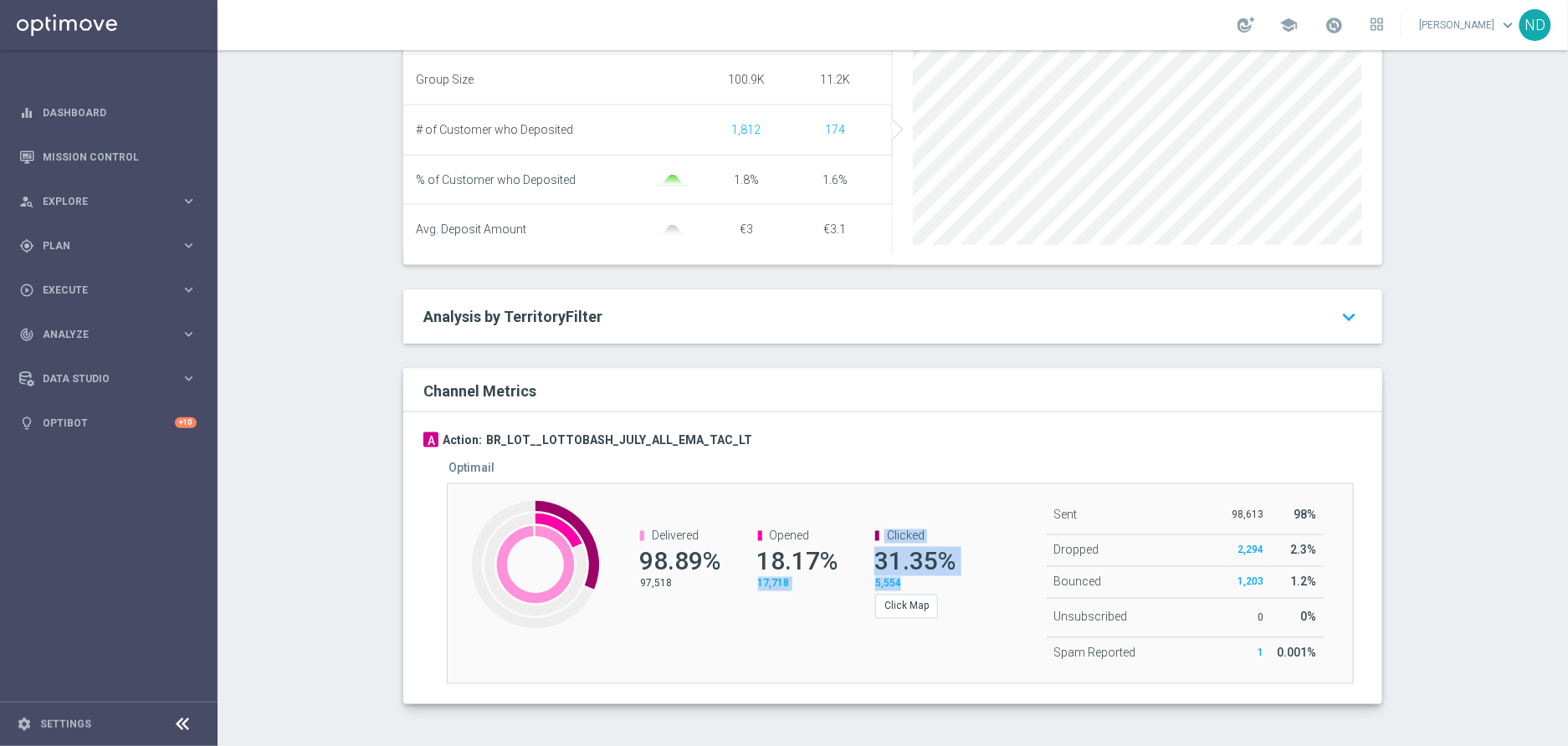
drag, startPoint x: 889, startPoint y: 585, endPoint x: 750, endPoint y: 585, distance: 139.0
click at [750, 585] on div "Delivered 98.89% 97,518 Opened 18.17% 17,718 Clicked 31.35% 5,554 Click Map" at bounding box center [787, 574] width 378 height 123
copy div "17,718 Clicked 31.35% 5,554"
